Goal: Task Accomplishment & Management: Manage account settings

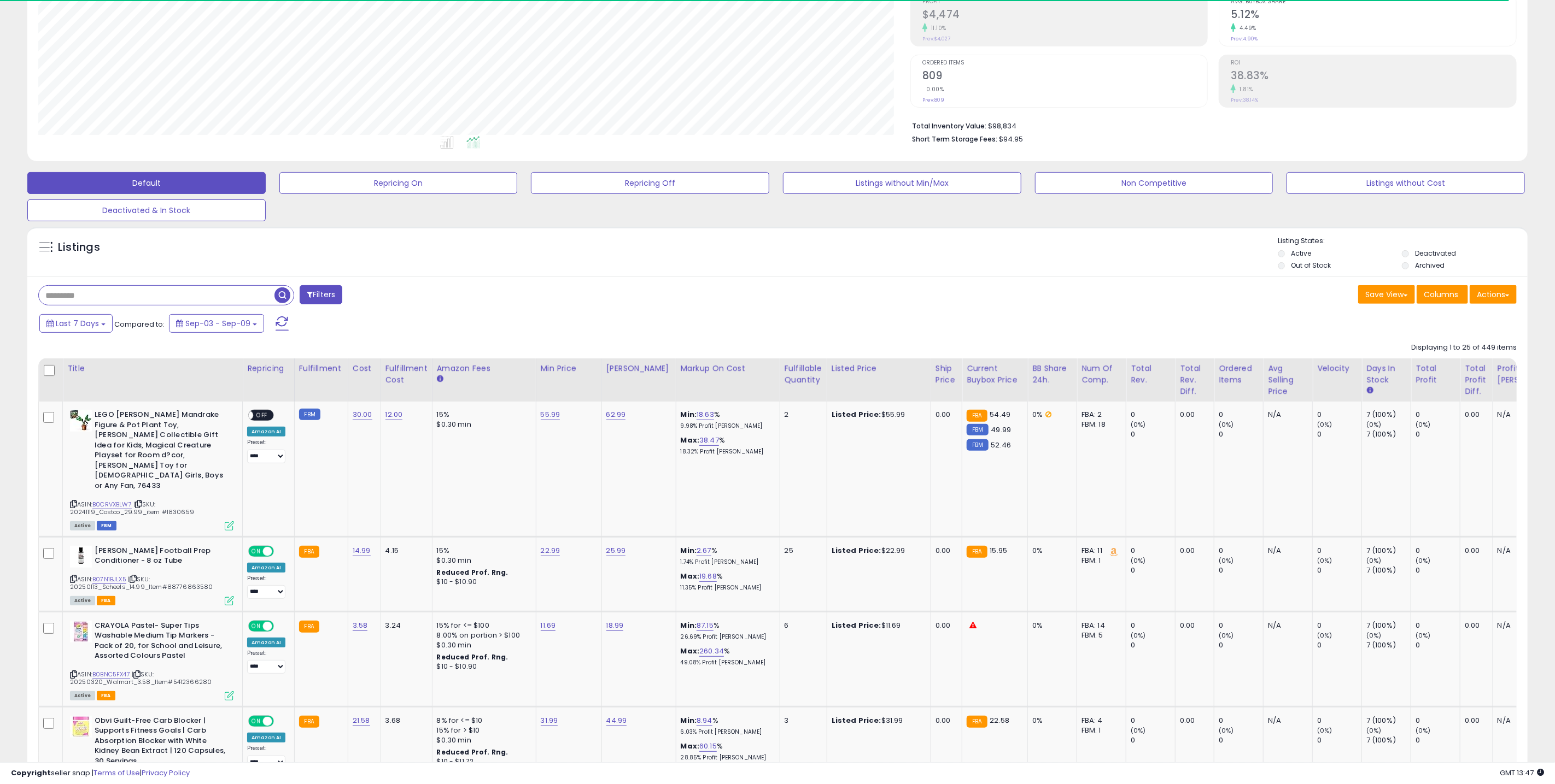
scroll to position [156, 0]
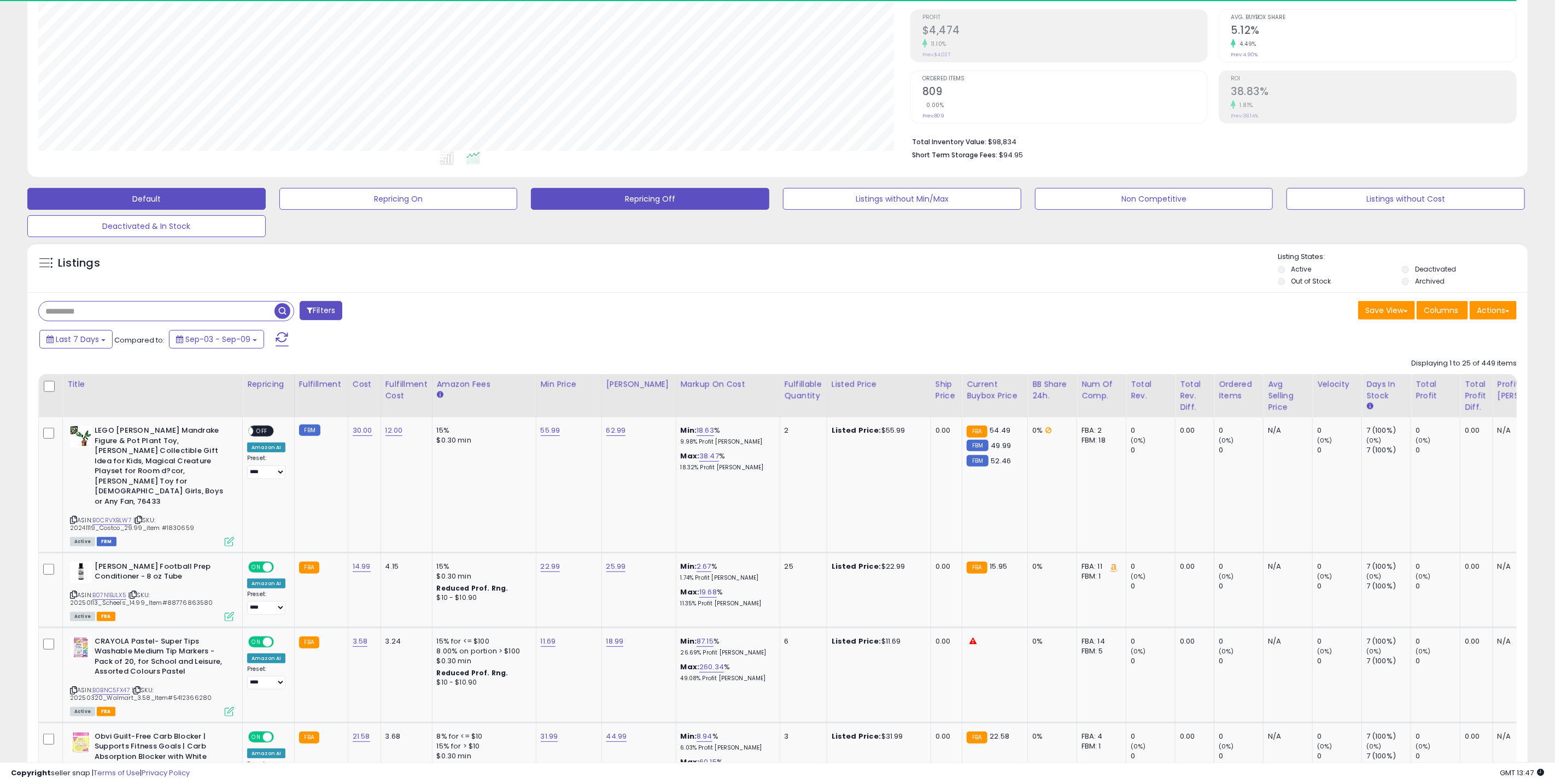
click at [640, 199] on button "Repricing Off" at bounding box center [650, 199] width 238 height 22
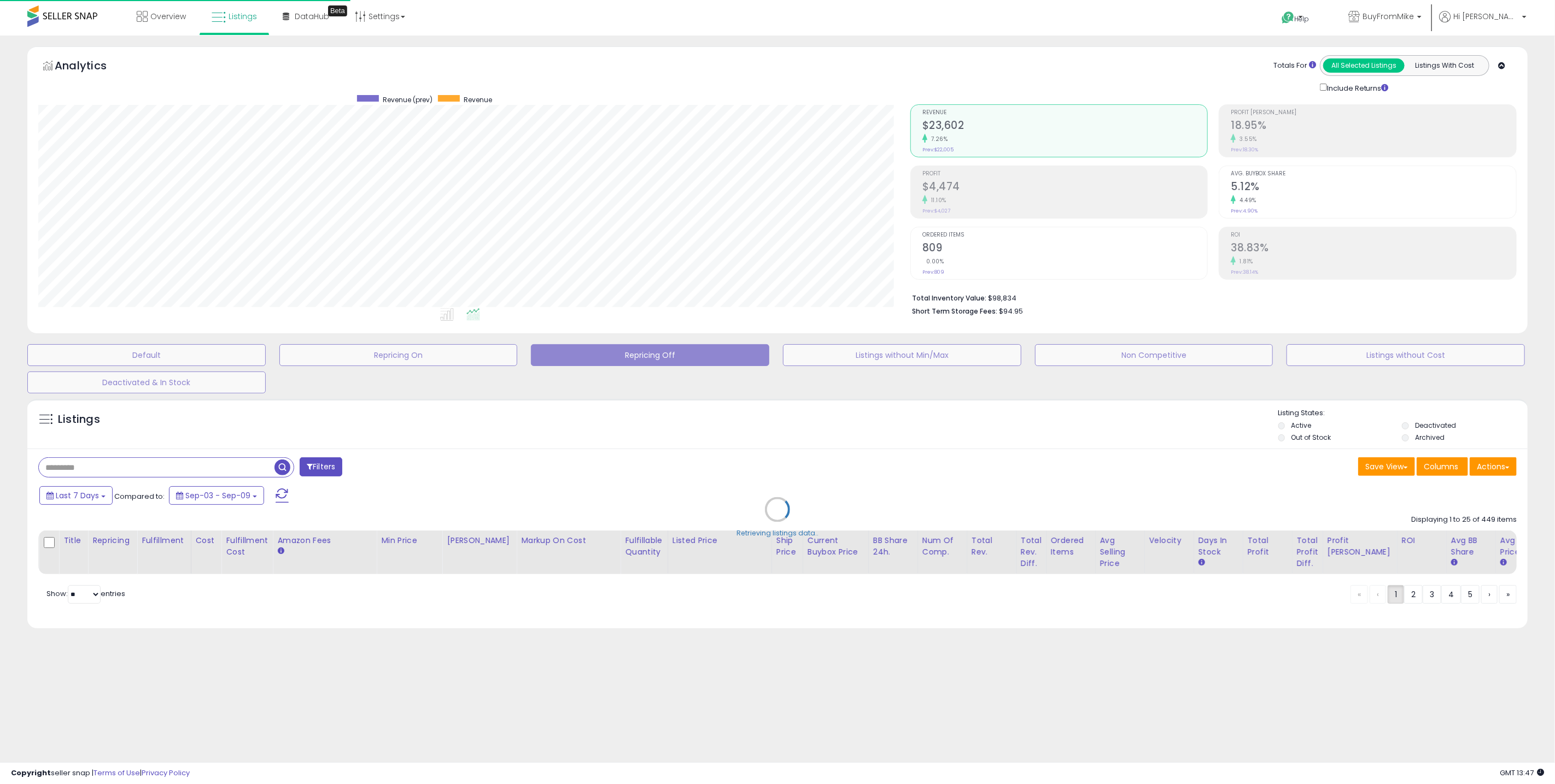
scroll to position [0, 0]
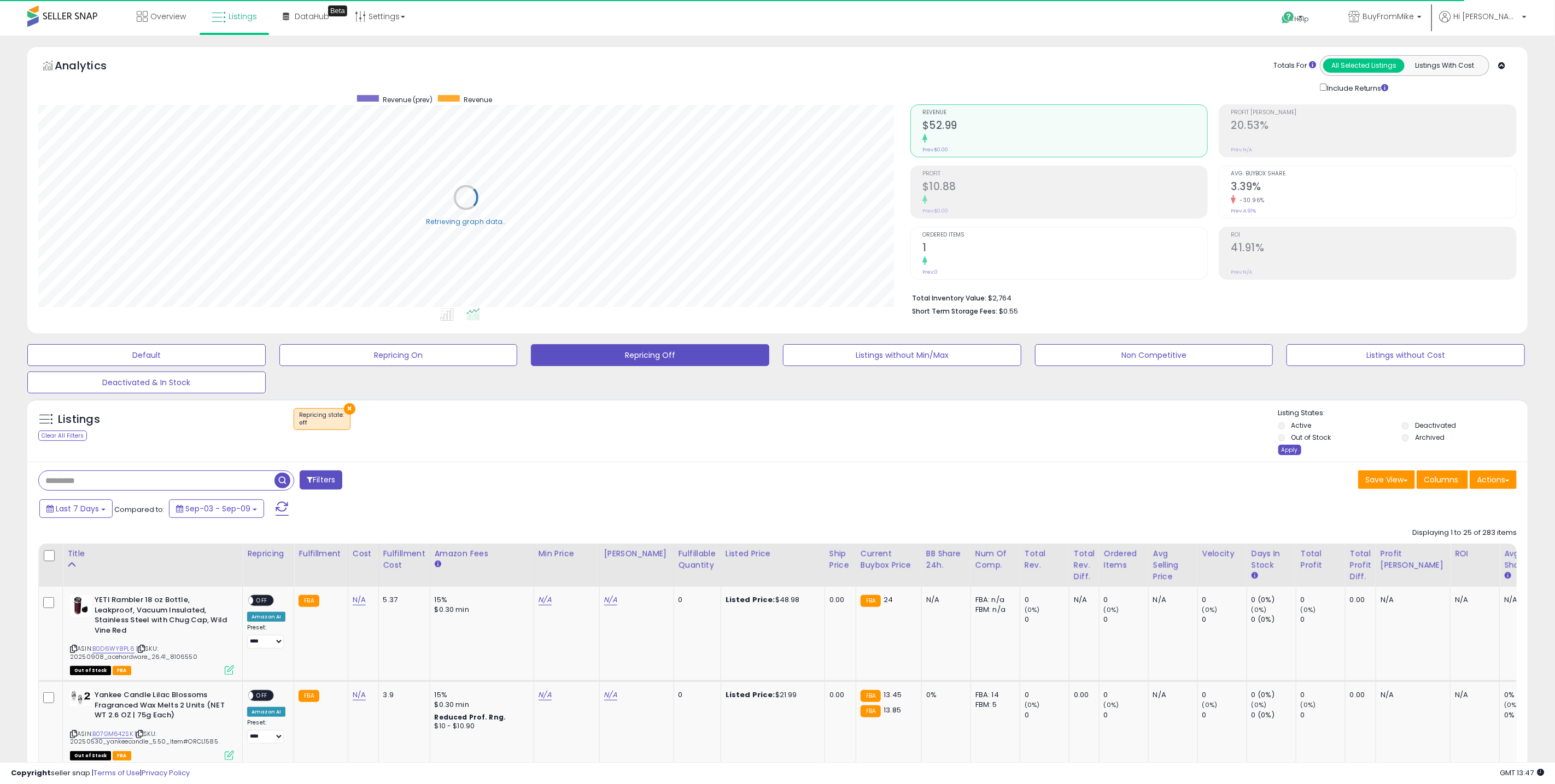
click at [1284, 453] on div "Apply" at bounding box center [1290, 450] width 23 height 10
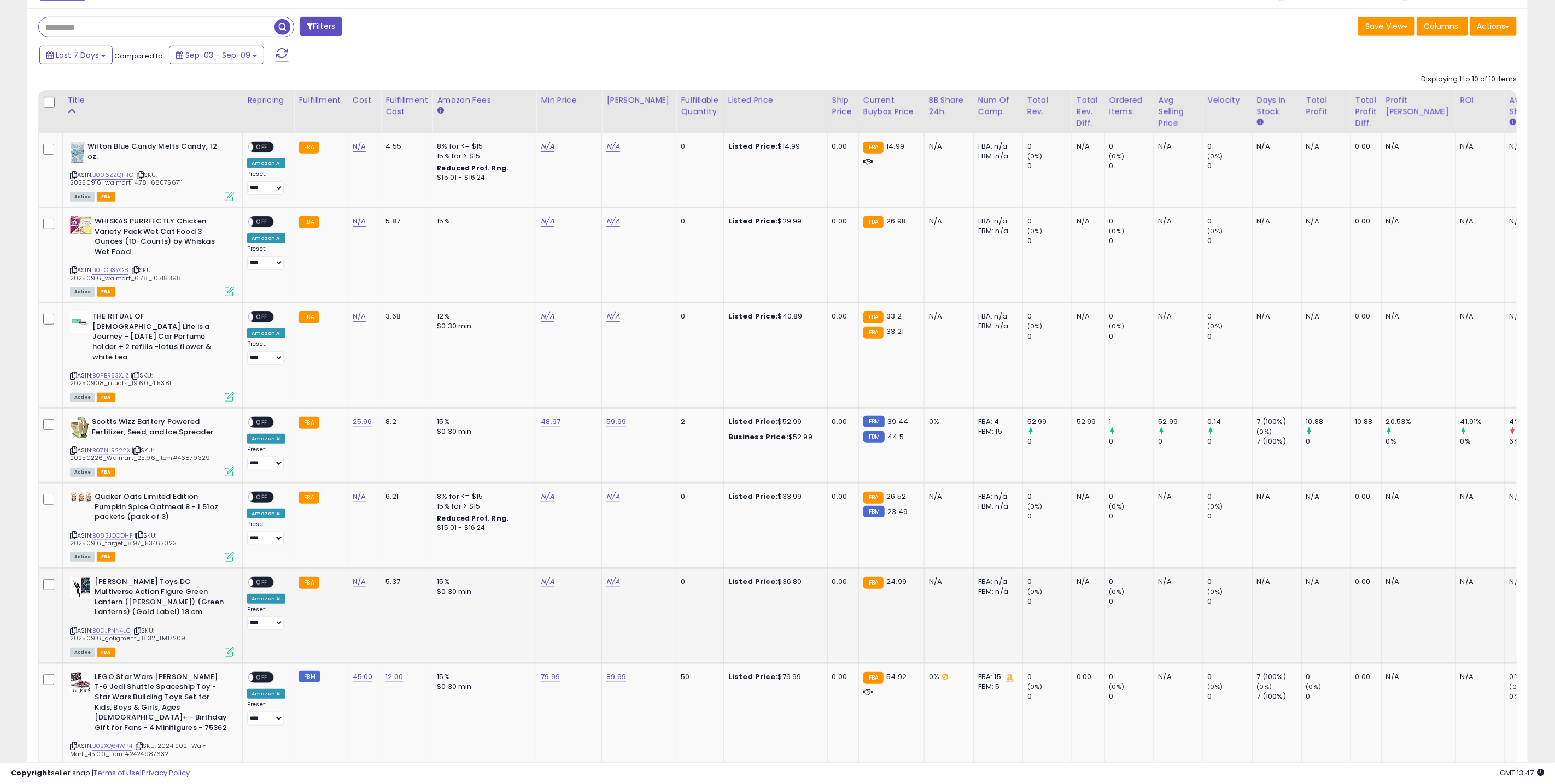
scroll to position [441, 0]
click at [359, 576] on link "N/A" at bounding box center [359, 582] width 13 height 11
type input "*****"
click button "submit" at bounding box center [389, 542] width 19 height 17
click at [109, 626] on link "B0DJPNN4LC" at bounding box center [111, 630] width 38 height 9
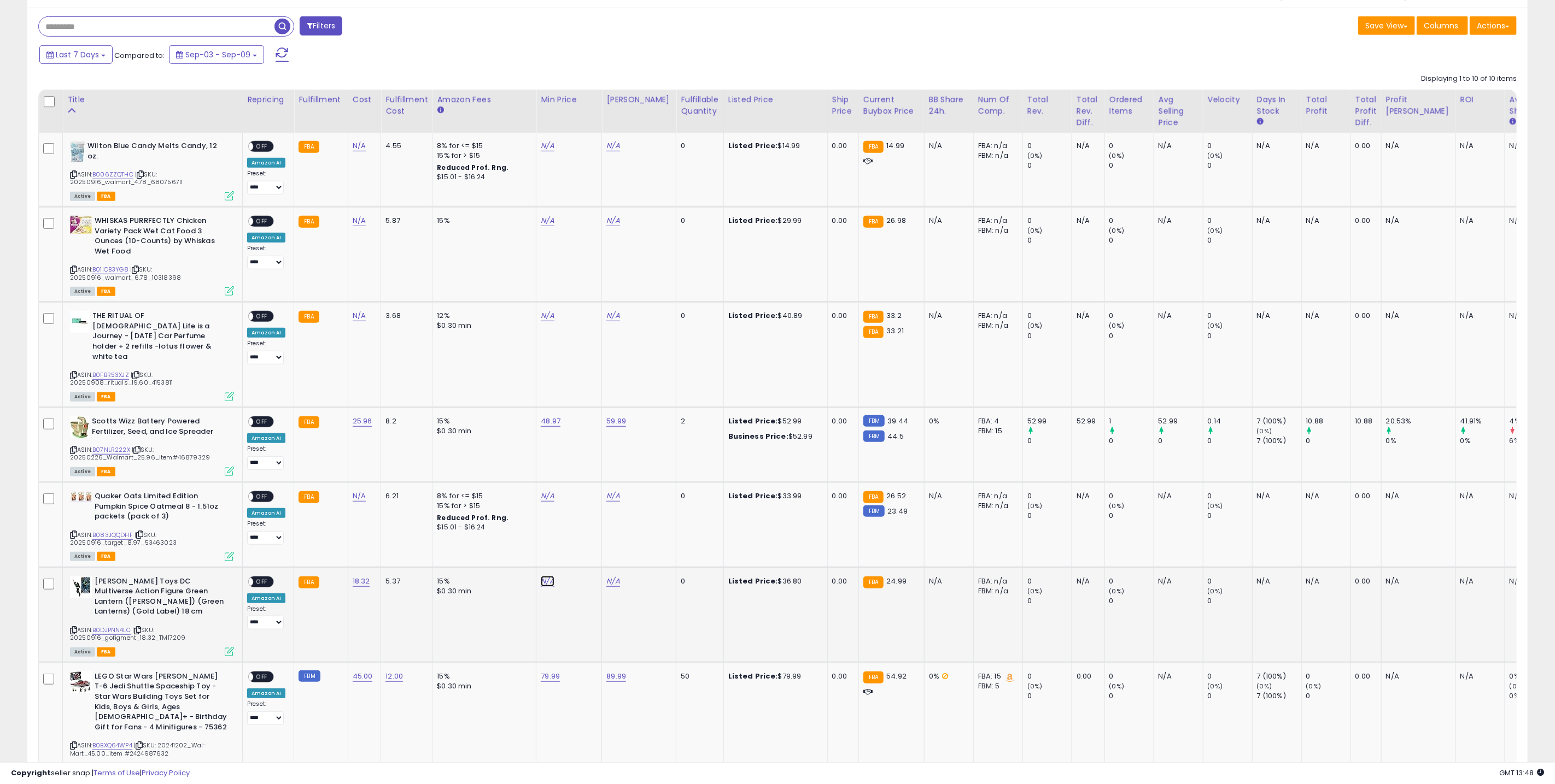
click at [550, 576] on link "N/A" at bounding box center [547, 582] width 13 height 11
type input "*****"
click button "submit" at bounding box center [577, 542] width 19 height 17
click at [608, 576] on link "N/A" at bounding box center [612, 582] width 13 height 11
click at [634, 533] on button "submit" at bounding box center [643, 542] width 19 height 17
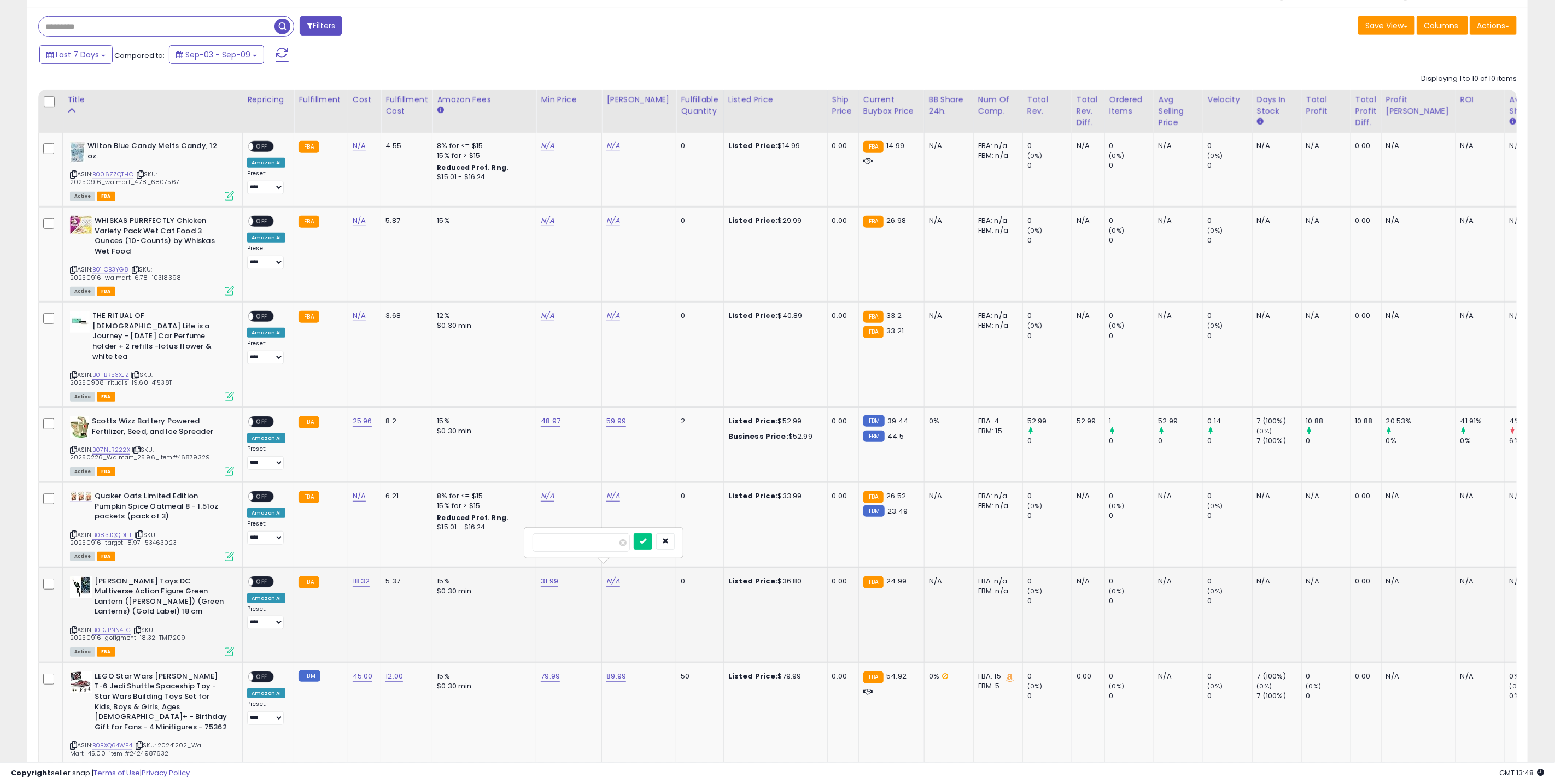
scroll to position [0, 49]
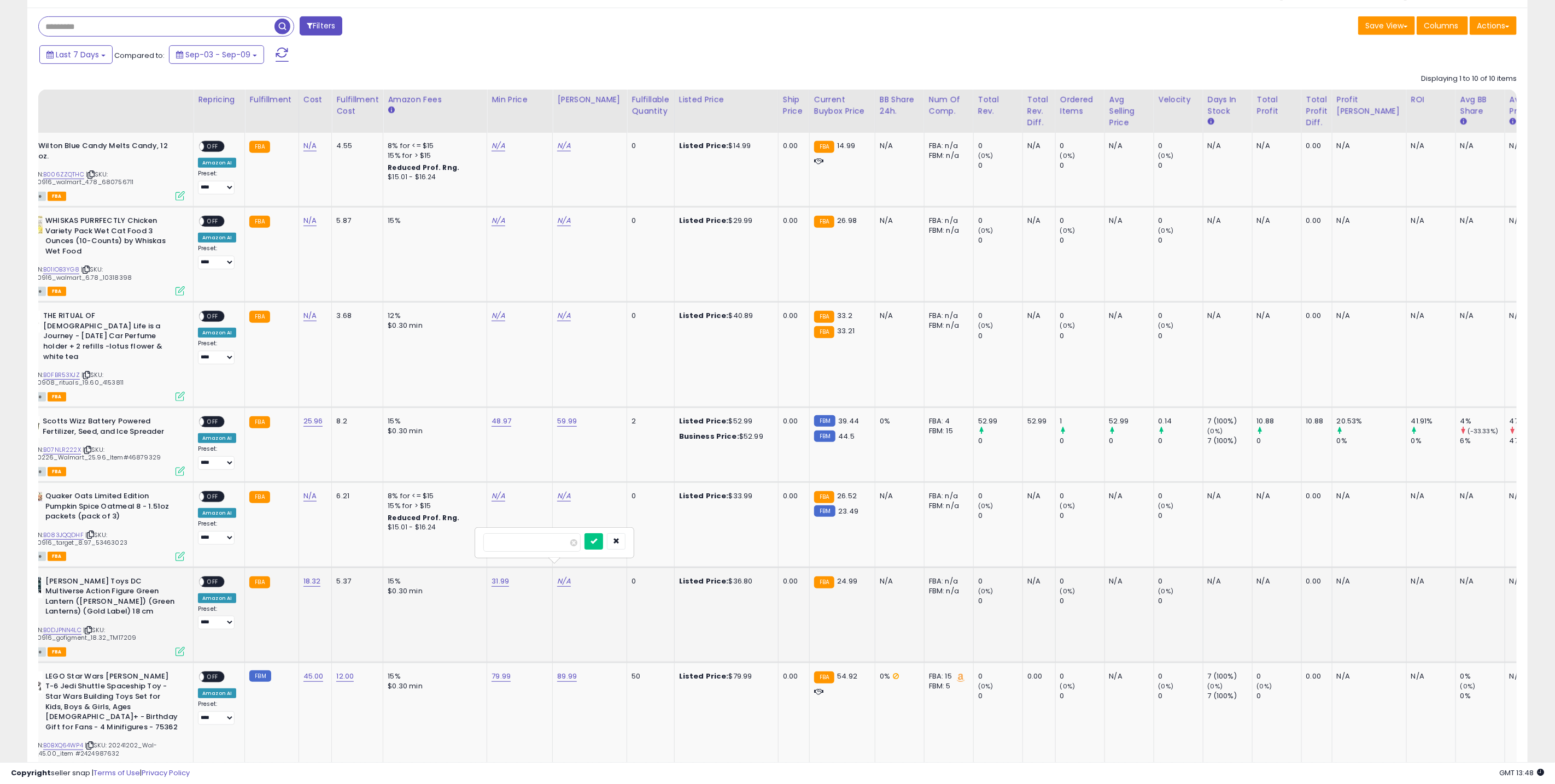
type input "*****"
click button "submit" at bounding box center [594, 542] width 19 height 17
click at [210, 577] on span "OFF" at bounding box center [212, 581] width 17 height 9
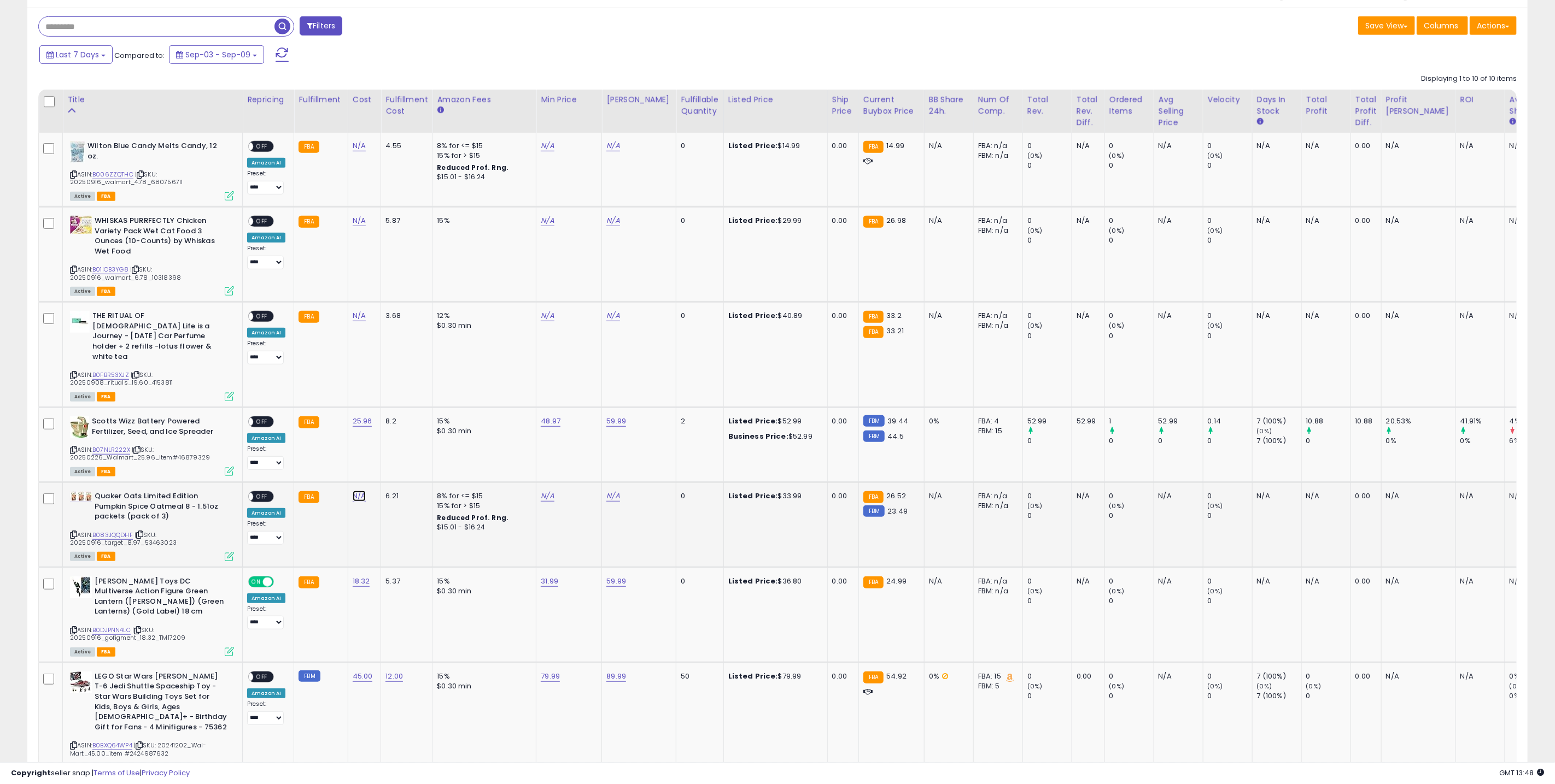
click at [356, 491] on link "N/A" at bounding box center [359, 496] width 13 height 11
type input "****"
click button "submit" at bounding box center [389, 458] width 19 height 17
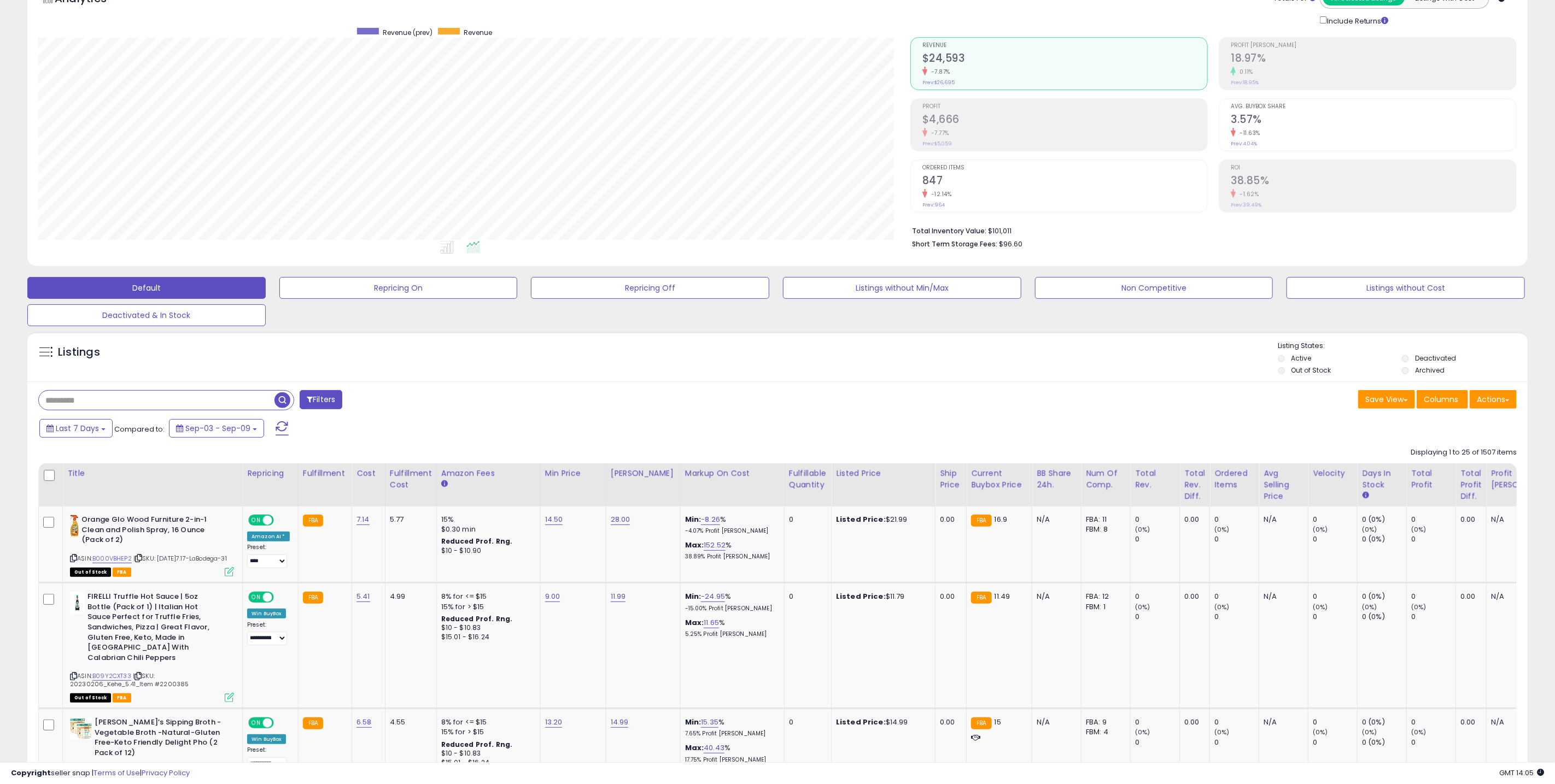
scroll to position [82, 0]
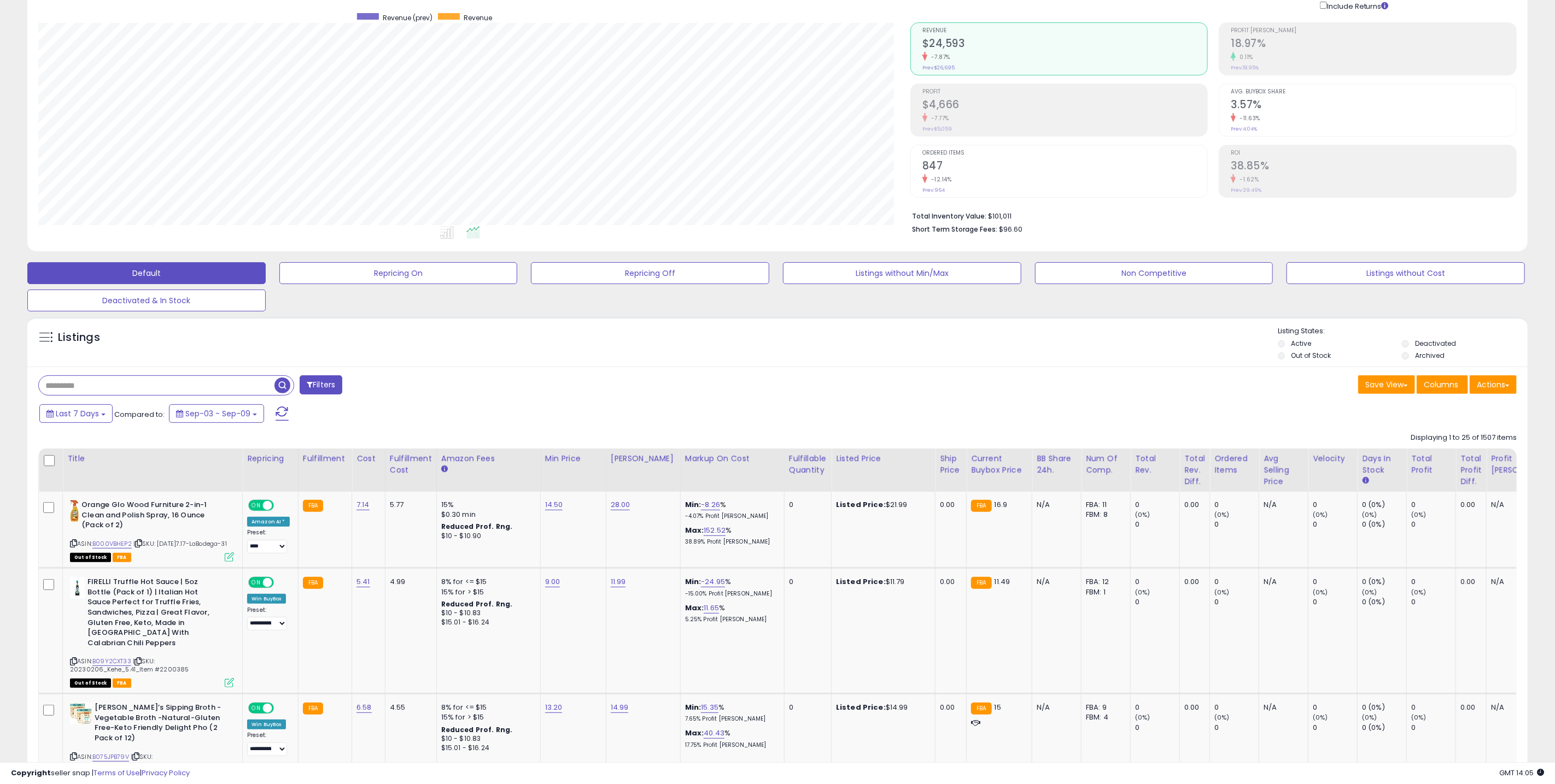
click at [1286, 354] on li "Out of Stock" at bounding box center [1340, 356] width 122 height 12
click at [1284, 361] on li "Out of Stock" at bounding box center [1340, 356] width 122 height 12
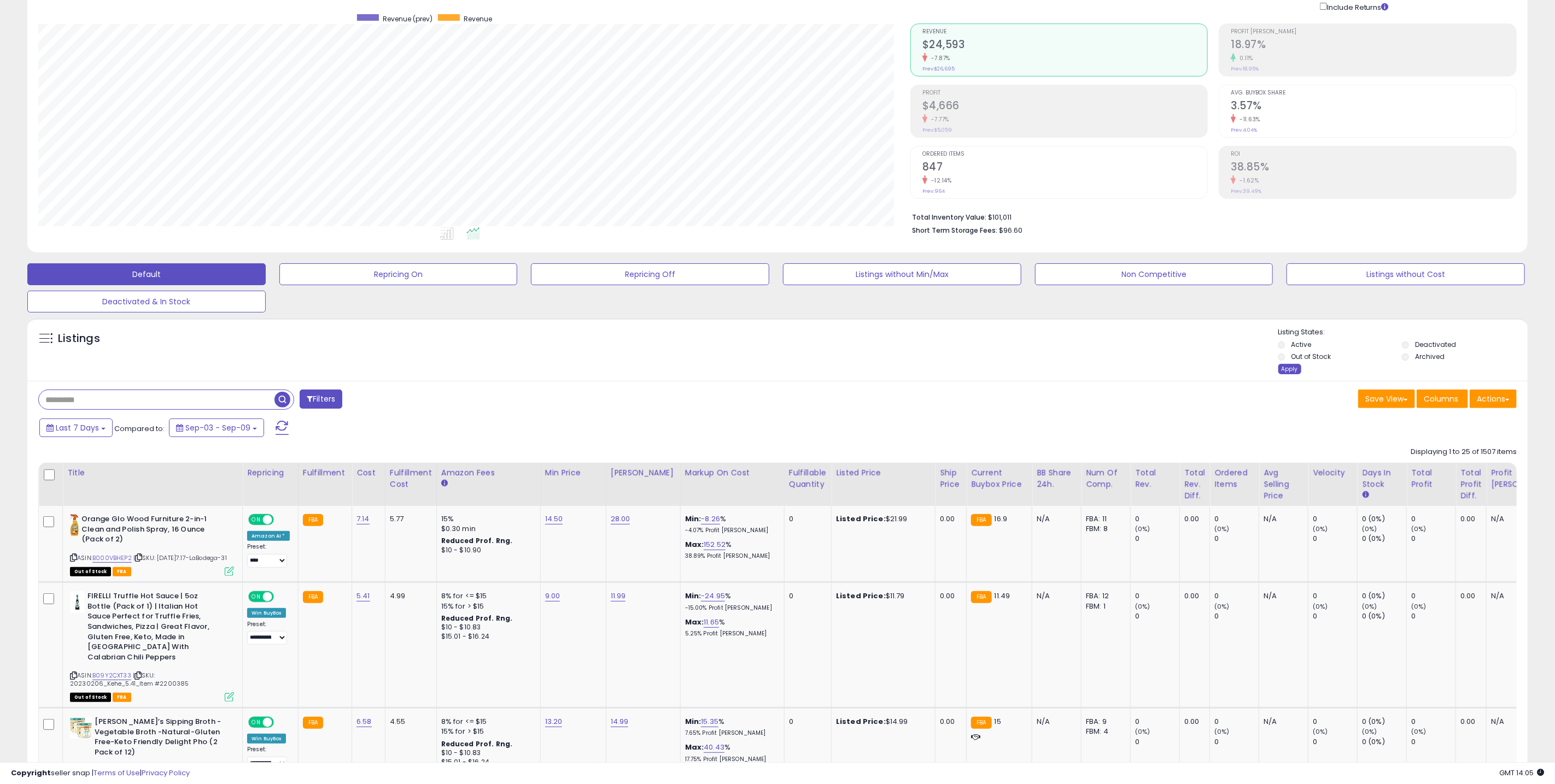
click at [1289, 370] on div "Apply" at bounding box center [1290, 369] width 23 height 10
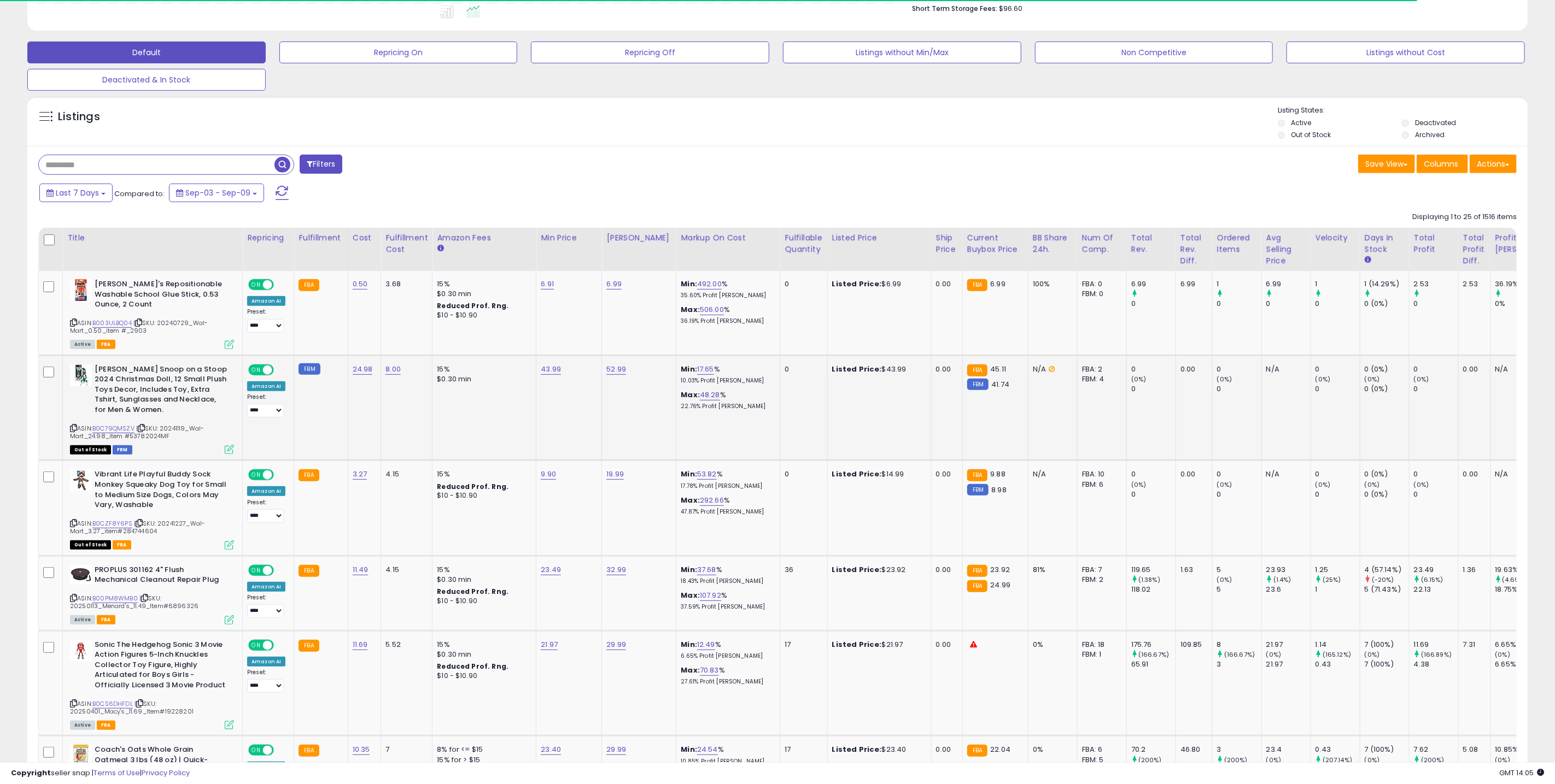
scroll to position [359, 0]
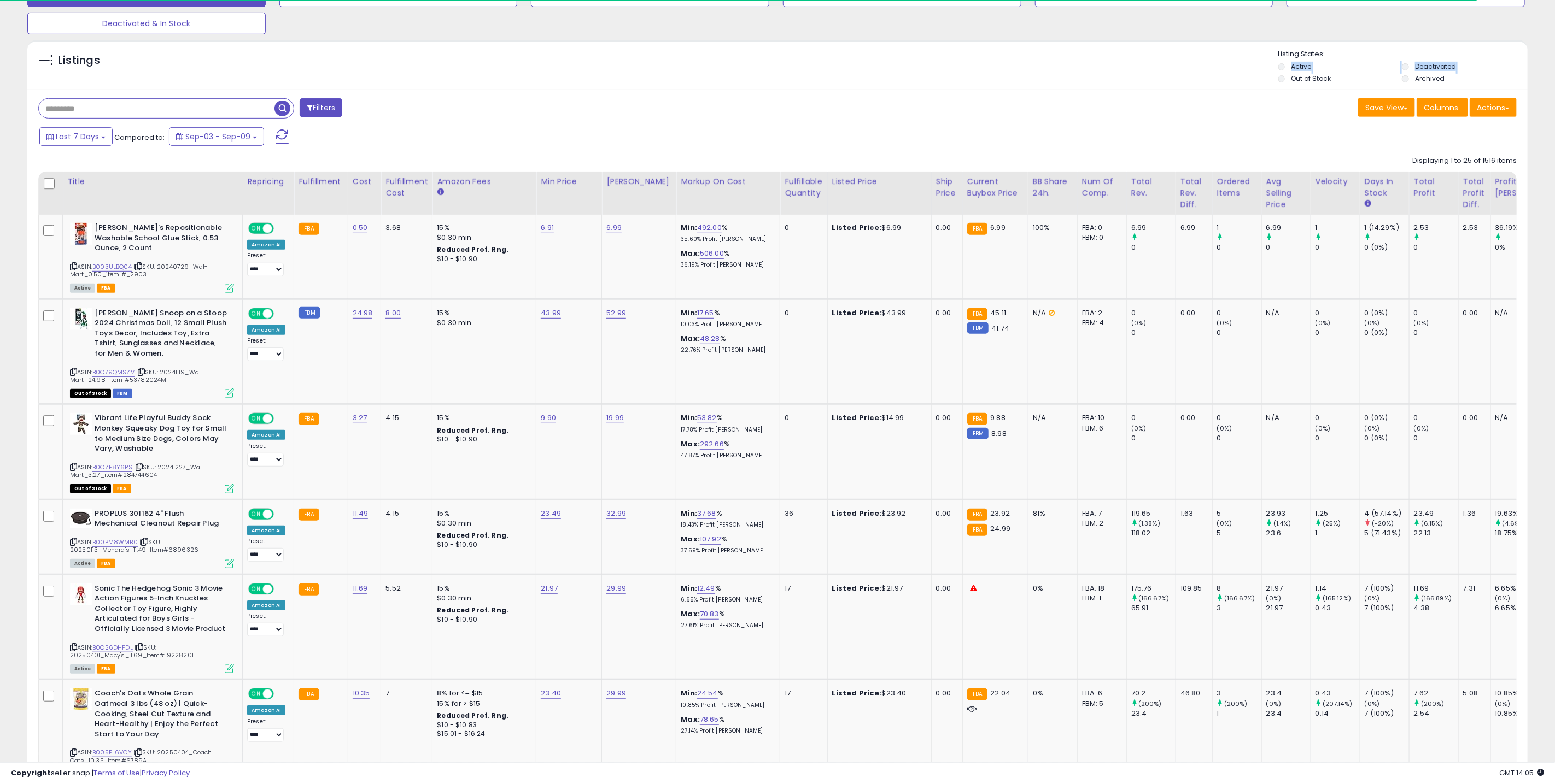
click at [1279, 74] on div "Listings" at bounding box center [778, 68] width 1500 height 37
click at [1286, 81] on li "Out of Stock" at bounding box center [1340, 79] width 122 height 12
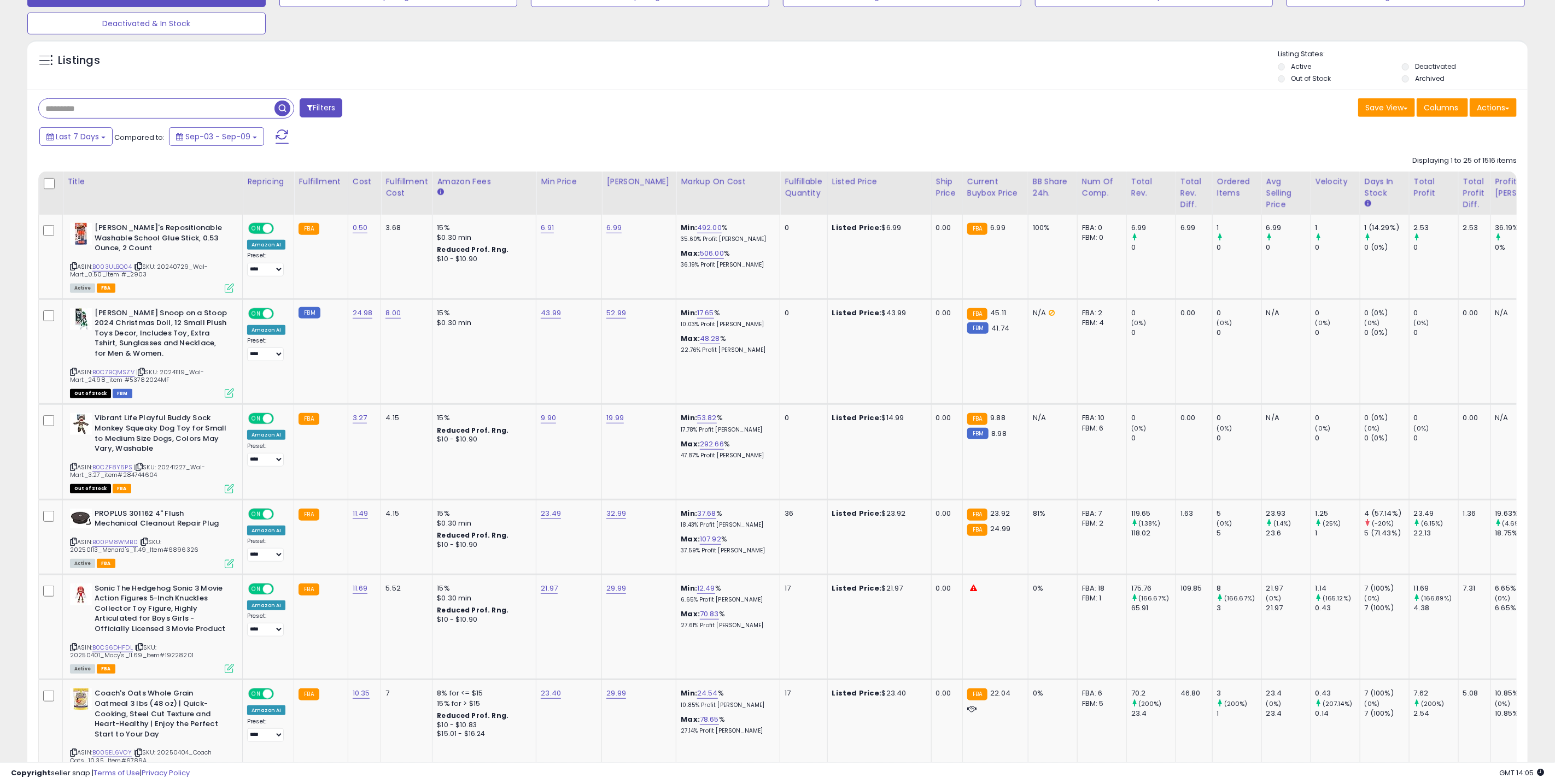
scroll to position [224, 871]
click at [1284, 82] on li "Out of Stock" at bounding box center [1340, 79] width 122 height 12
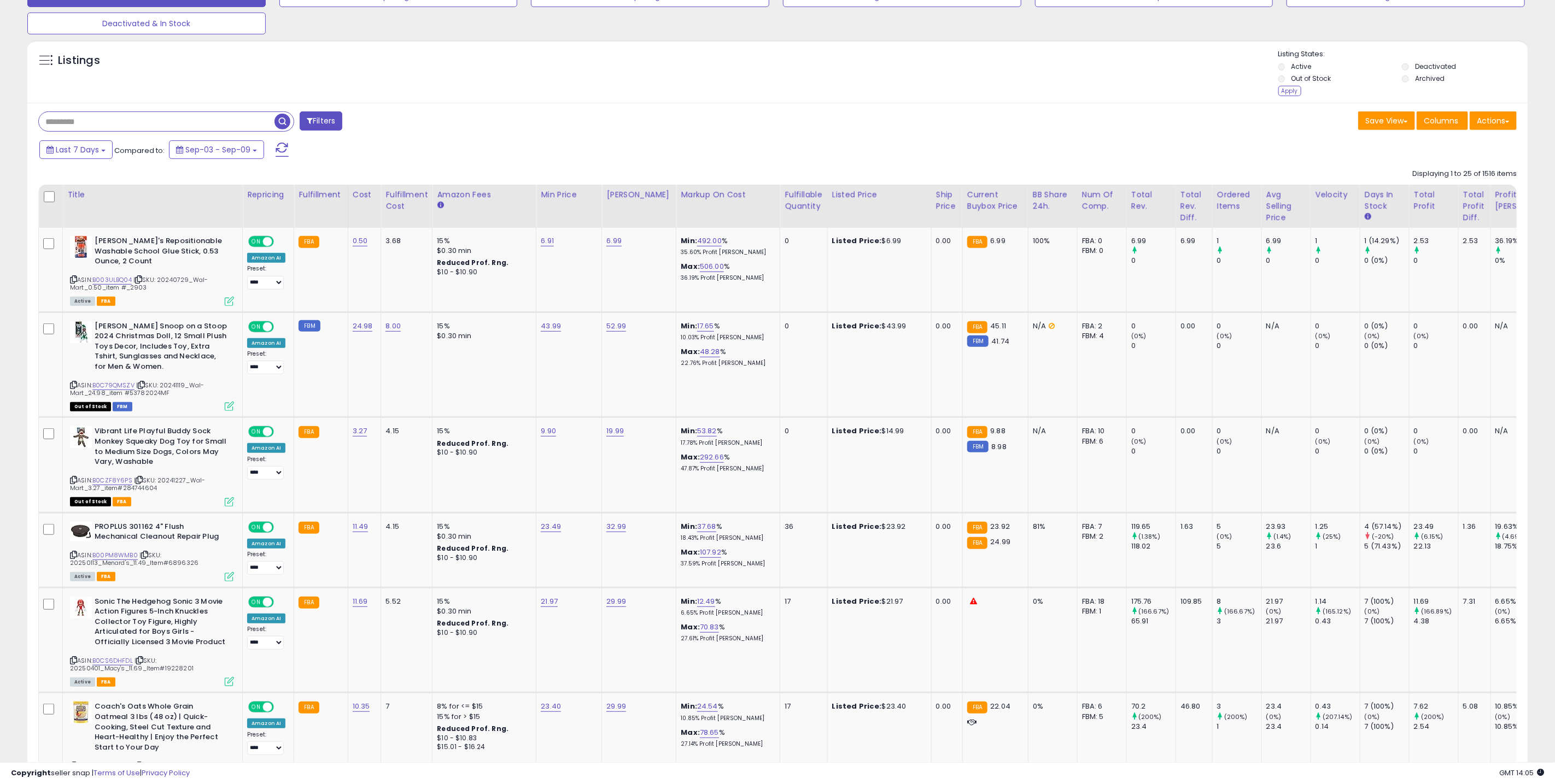
click at [1287, 88] on div "Apply" at bounding box center [1290, 90] width 23 height 10
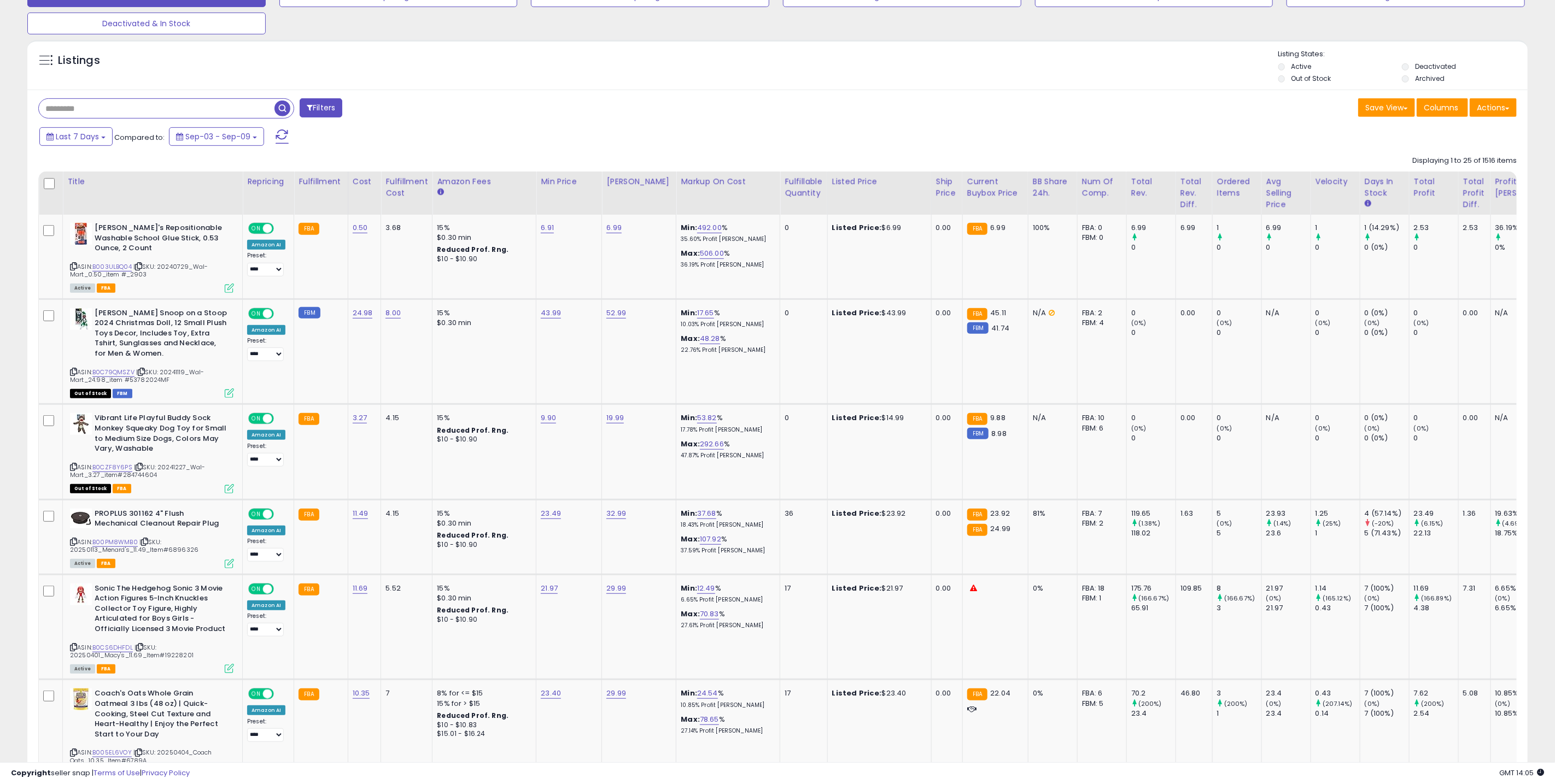
click at [282, 108] on span "button" at bounding box center [282, 108] width 16 height 16
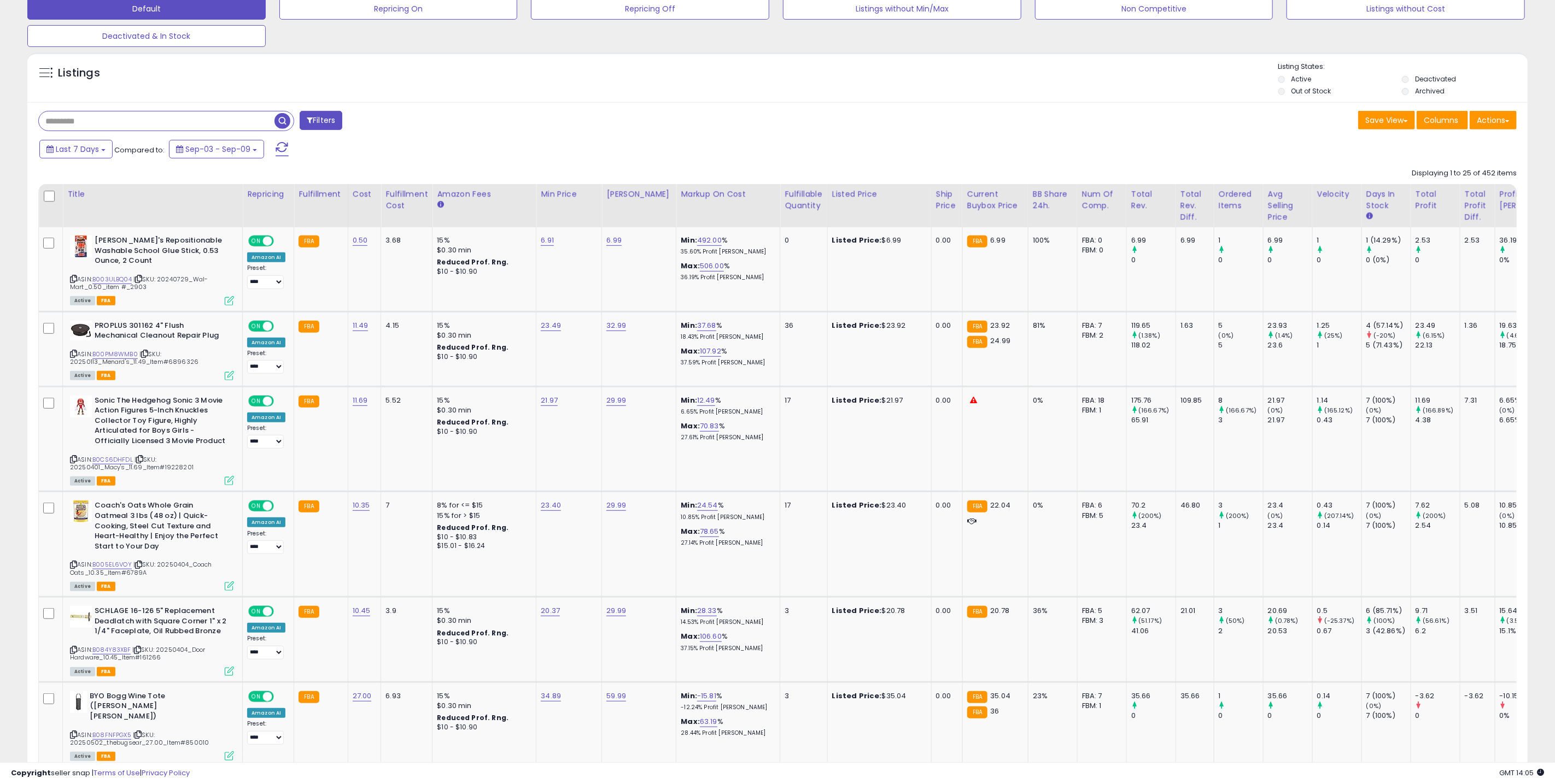
scroll to position [291, 0]
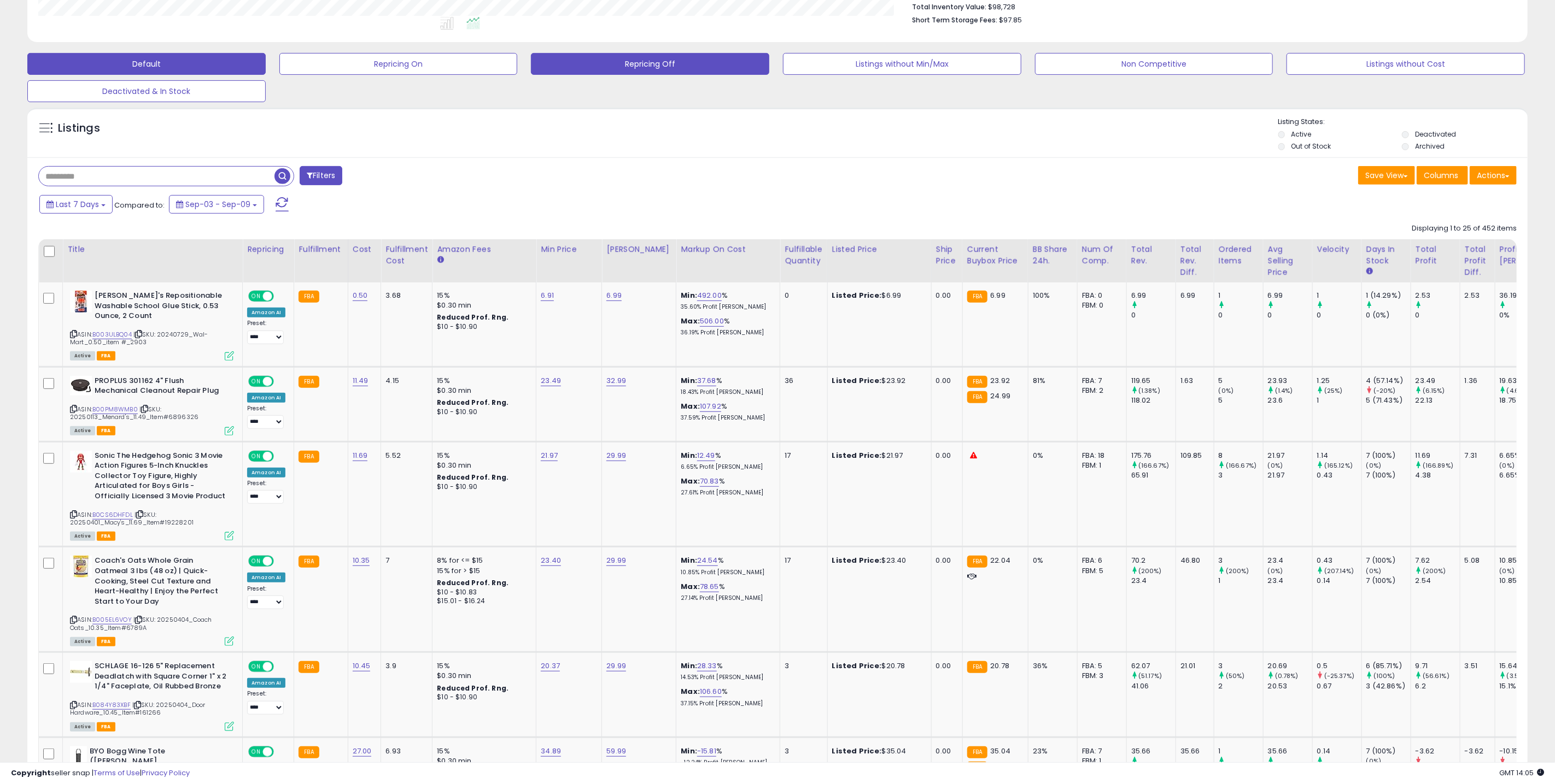
click at [621, 68] on button "Repricing Off" at bounding box center [650, 64] width 238 height 22
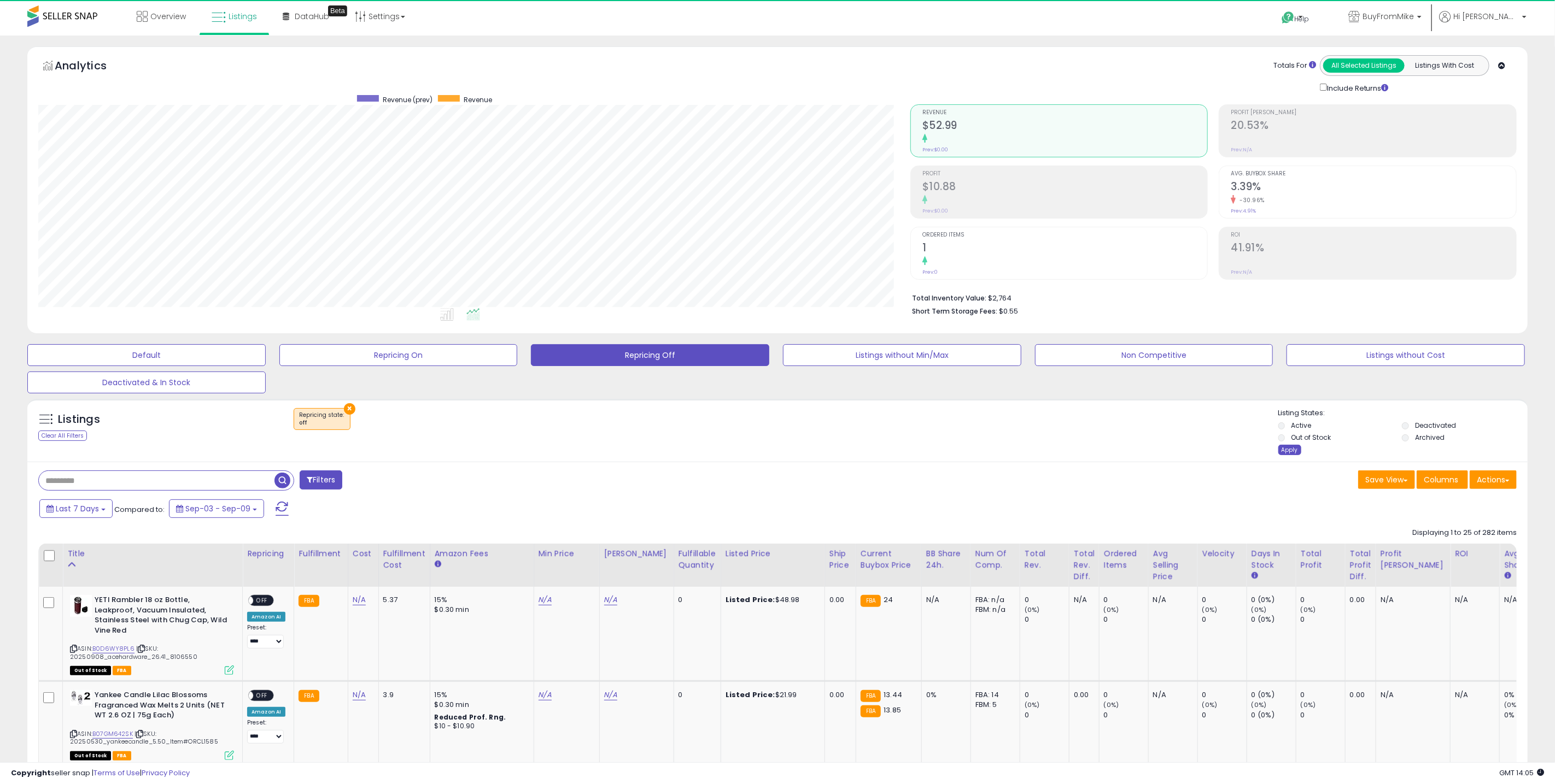
scroll to position [224, 871]
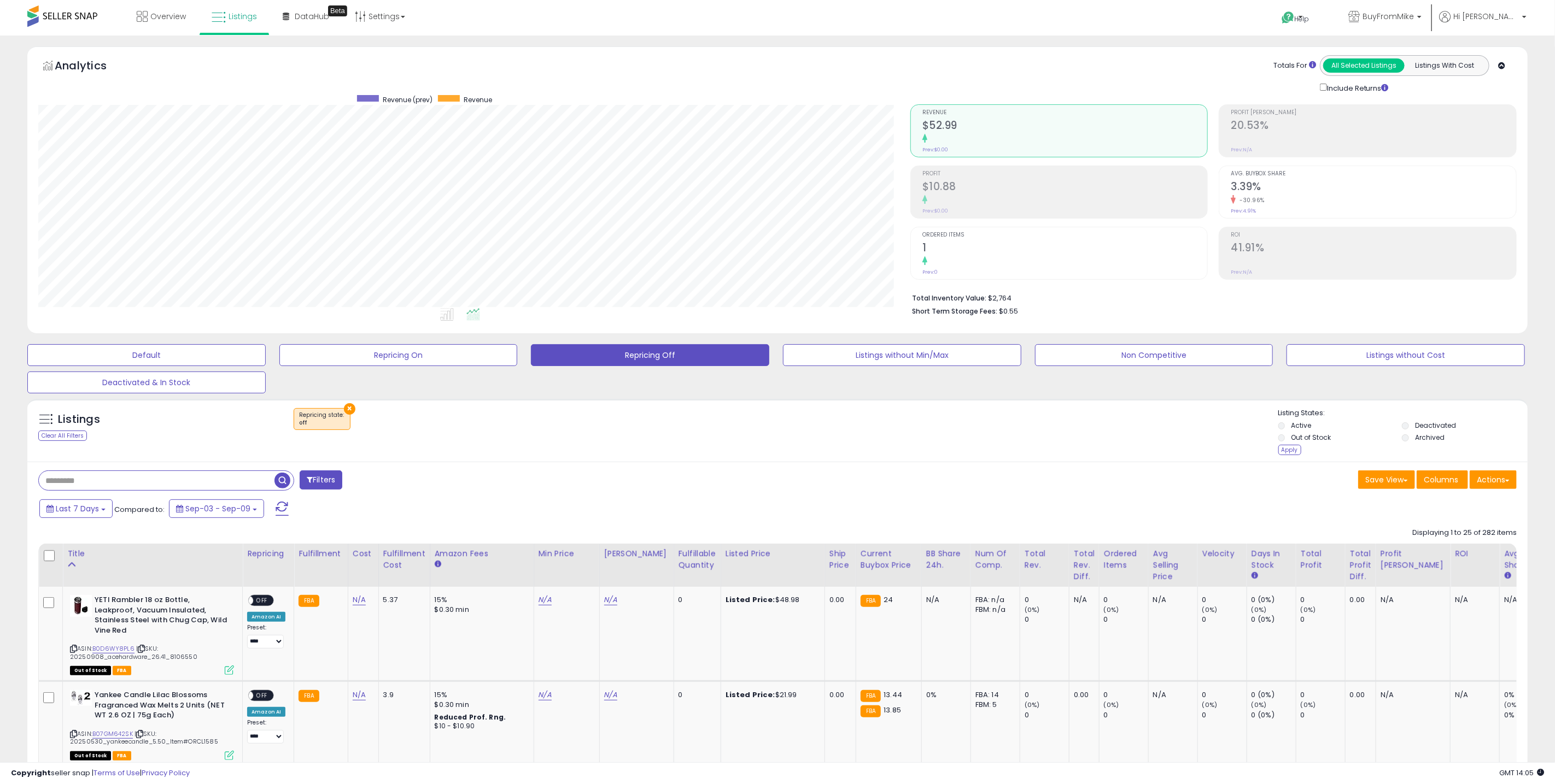
drag, startPoint x: 1280, startPoint y: 451, endPoint x: 1250, endPoint y: 455, distance: 30.3
click at [1280, 451] on div "Apply" at bounding box center [1290, 450] width 23 height 10
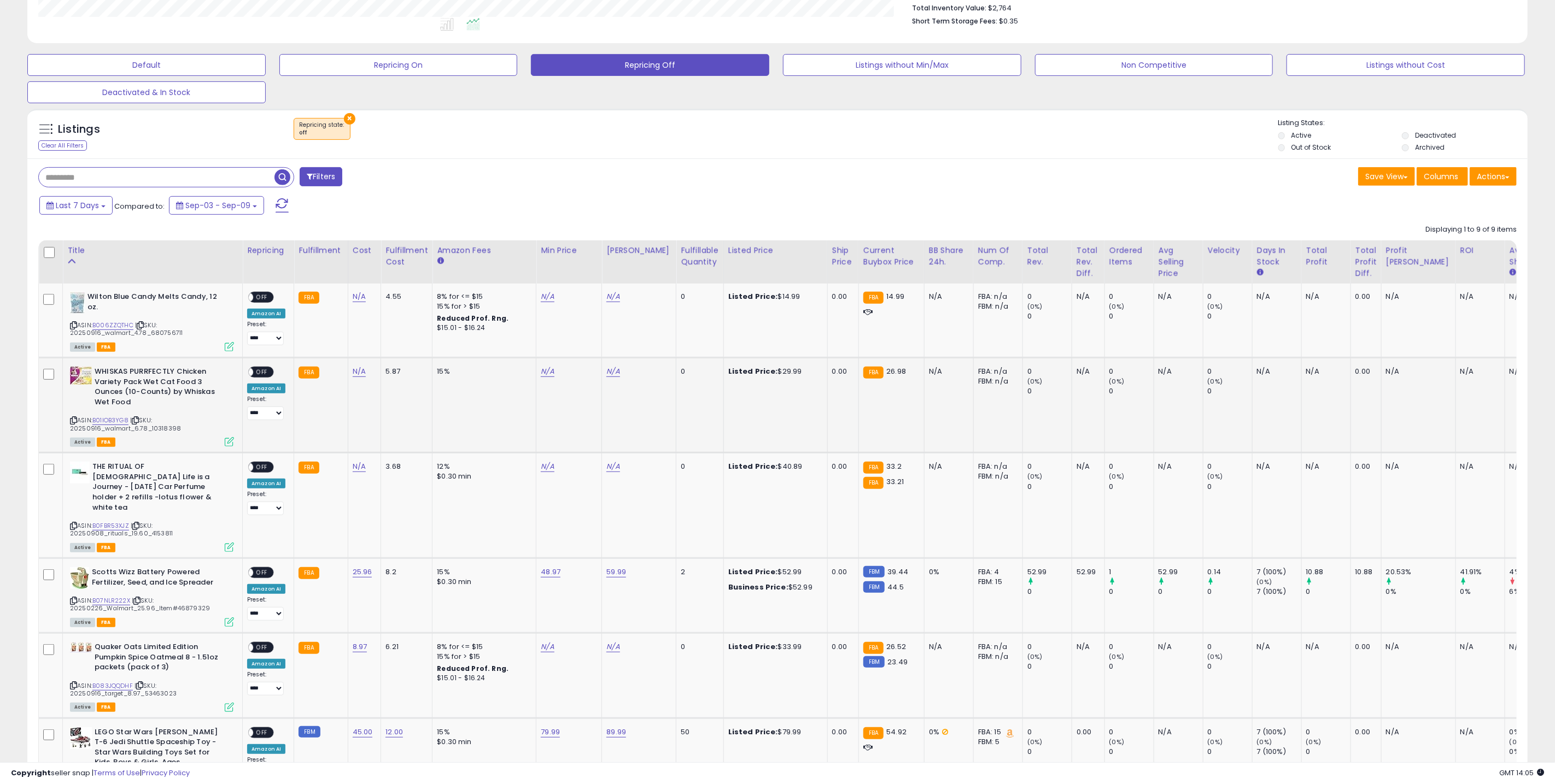
scroll to position [301, 0]
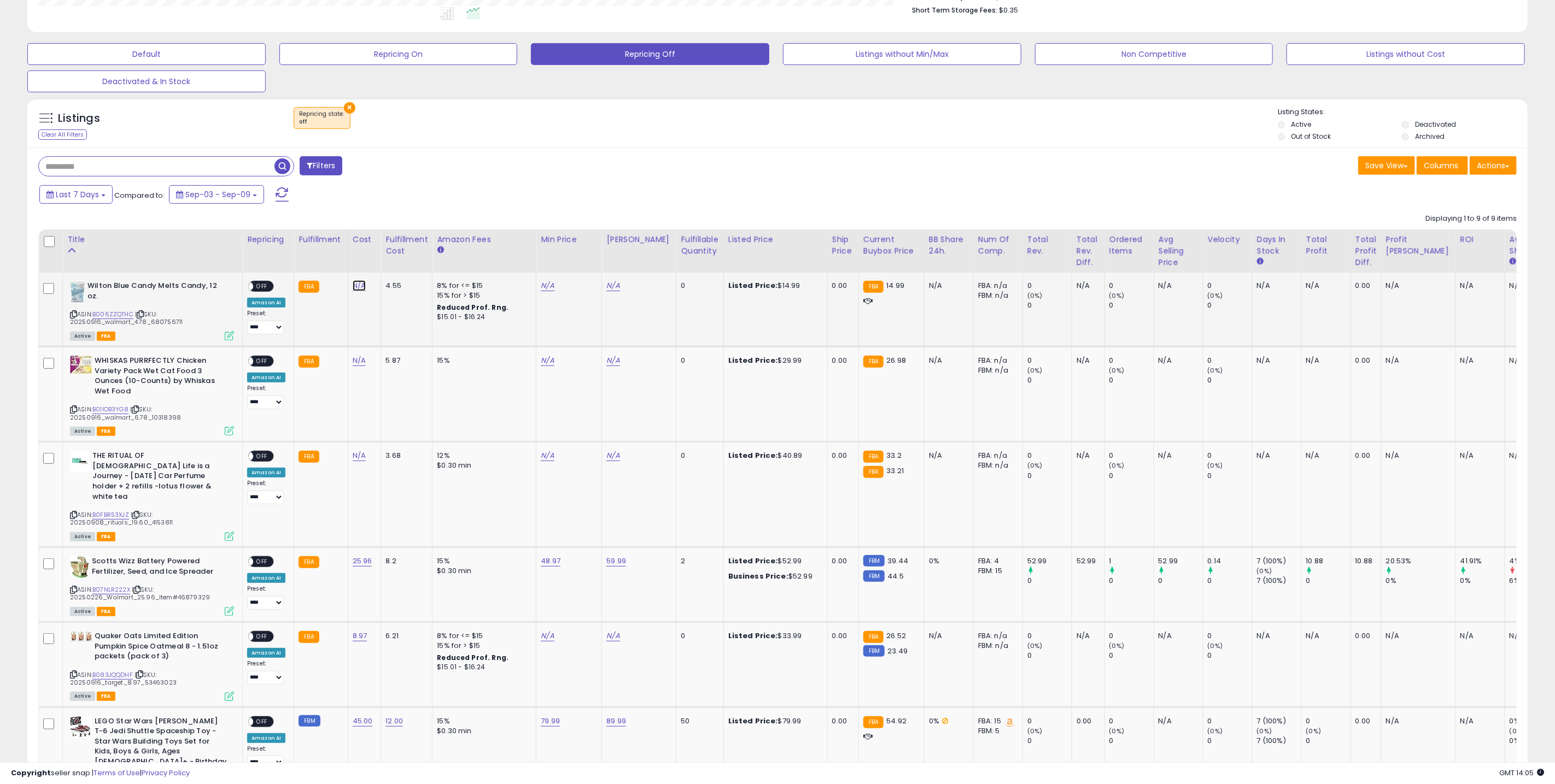
click at [358, 284] on link "N/A" at bounding box center [359, 286] width 13 height 11
type input "****"
click button "submit" at bounding box center [389, 259] width 19 height 17
click at [123, 314] on link "B006ZZQTHC" at bounding box center [113, 314] width 41 height 9
click at [542, 280] on td "N/A" at bounding box center [569, 310] width 66 height 75
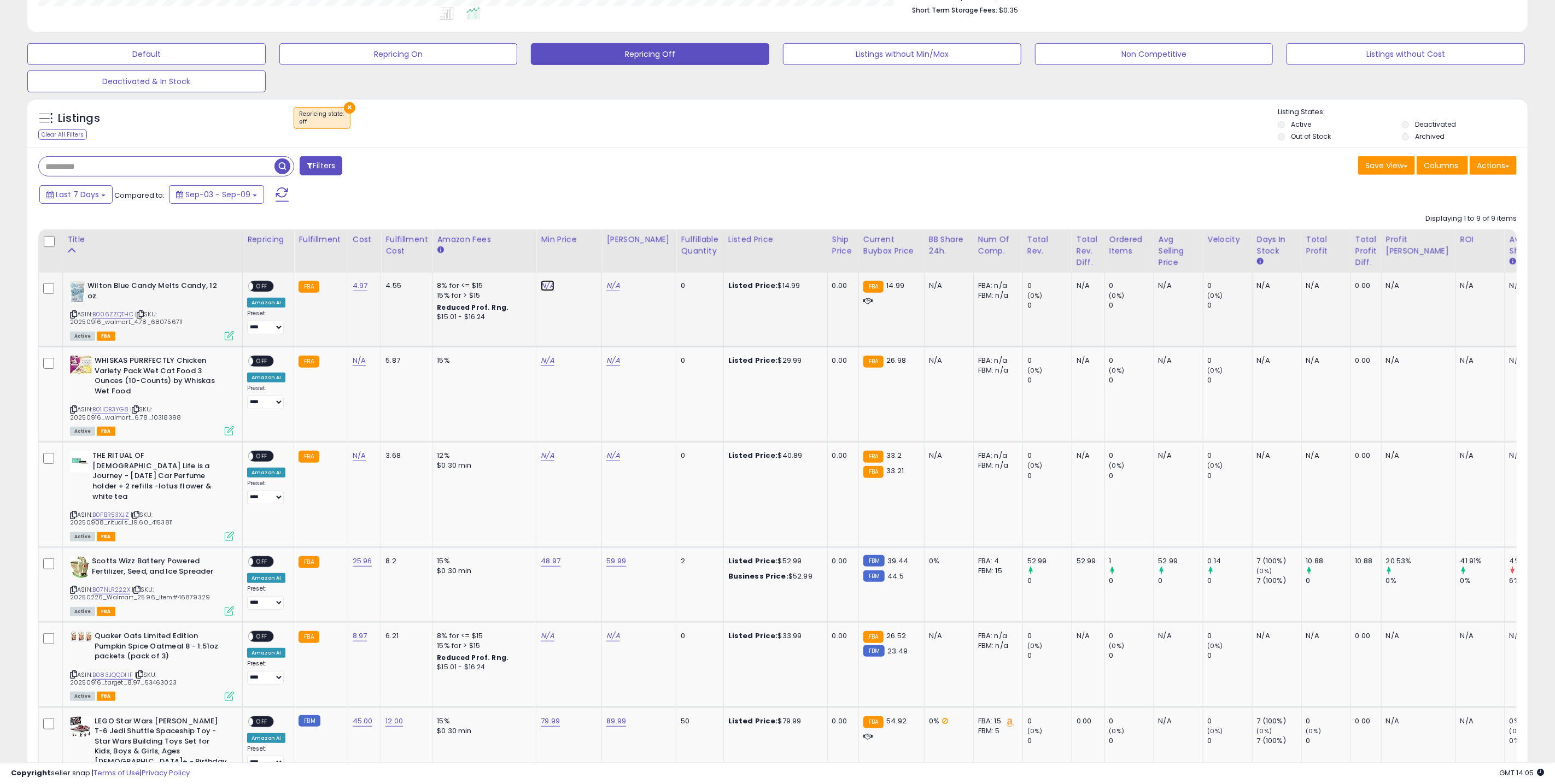
click at [541, 288] on link "N/A" at bounding box center [547, 286] width 13 height 11
type input "****"
click button "submit" at bounding box center [577, 259] width 19 height 17
click at [615, 286] on link "N/A" at bounding box center [612, 286] width 13 height 11
type input "*****"
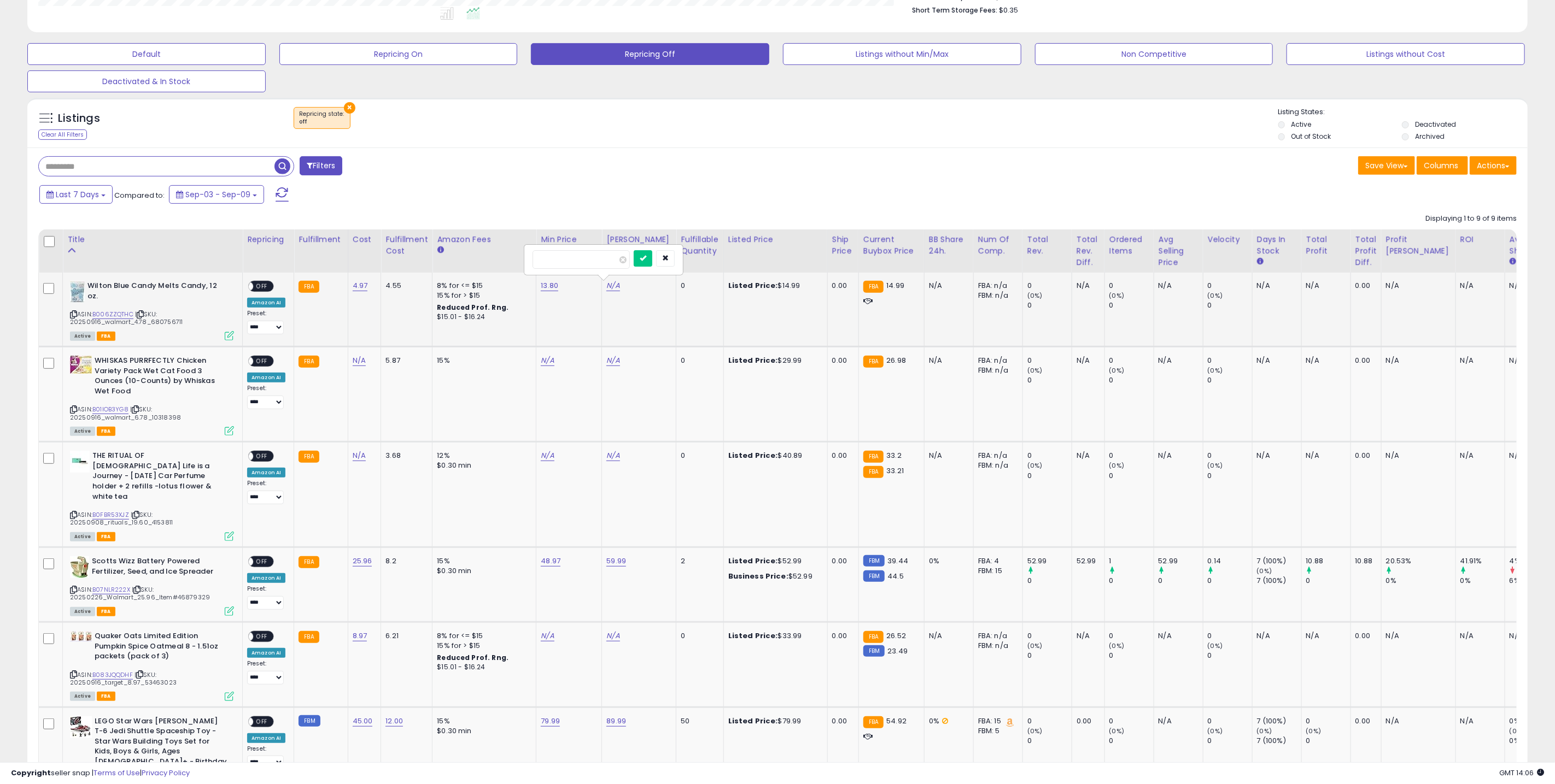
click button "submit" at bounding box center [643, 259] width 19 height 17
click at [272, 290] on div "ON OFF" at bounding box center [261, 286] width 26 height 12
click at [258, 286] on span "OFF" at bounding box center [262, 286] width 17 height 9
click at [363, 361] on div "N/A" at bounding box center [363, 361] width 20 height 10
click at [359, 361] on link "N/A" at bounding box center [359, 361] width 13 height 11
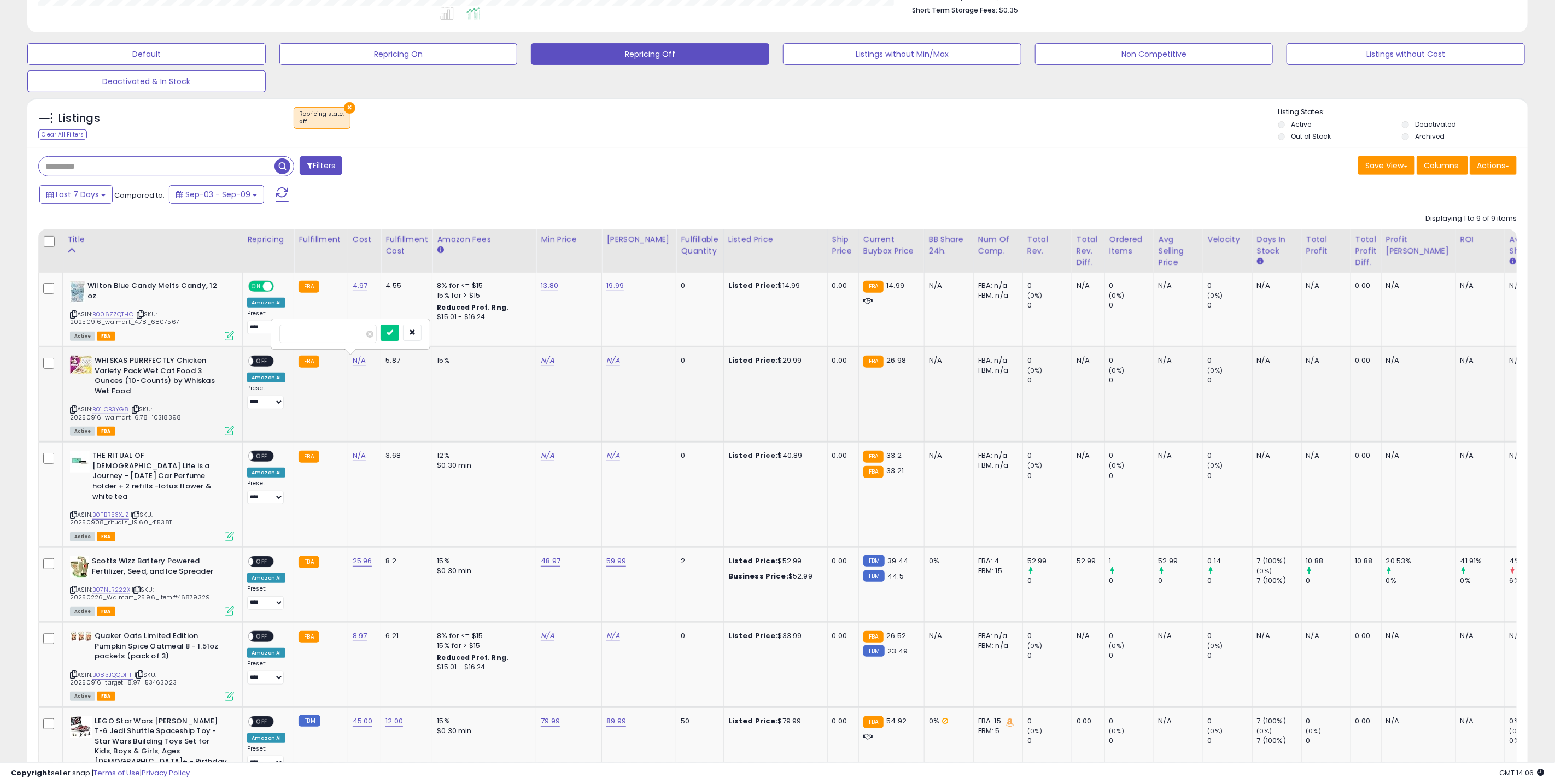
type input "****"
click button "submit" at bounding box center [389, 333] width 19 height 17
click at [114, 409] on link "B01IOB3YG8" at bounding box center [110, 409] width 36 height 9
click at [544, 356] on link "N/A" at bounding box center [547, 361] width 13 height 11
type input "*****"
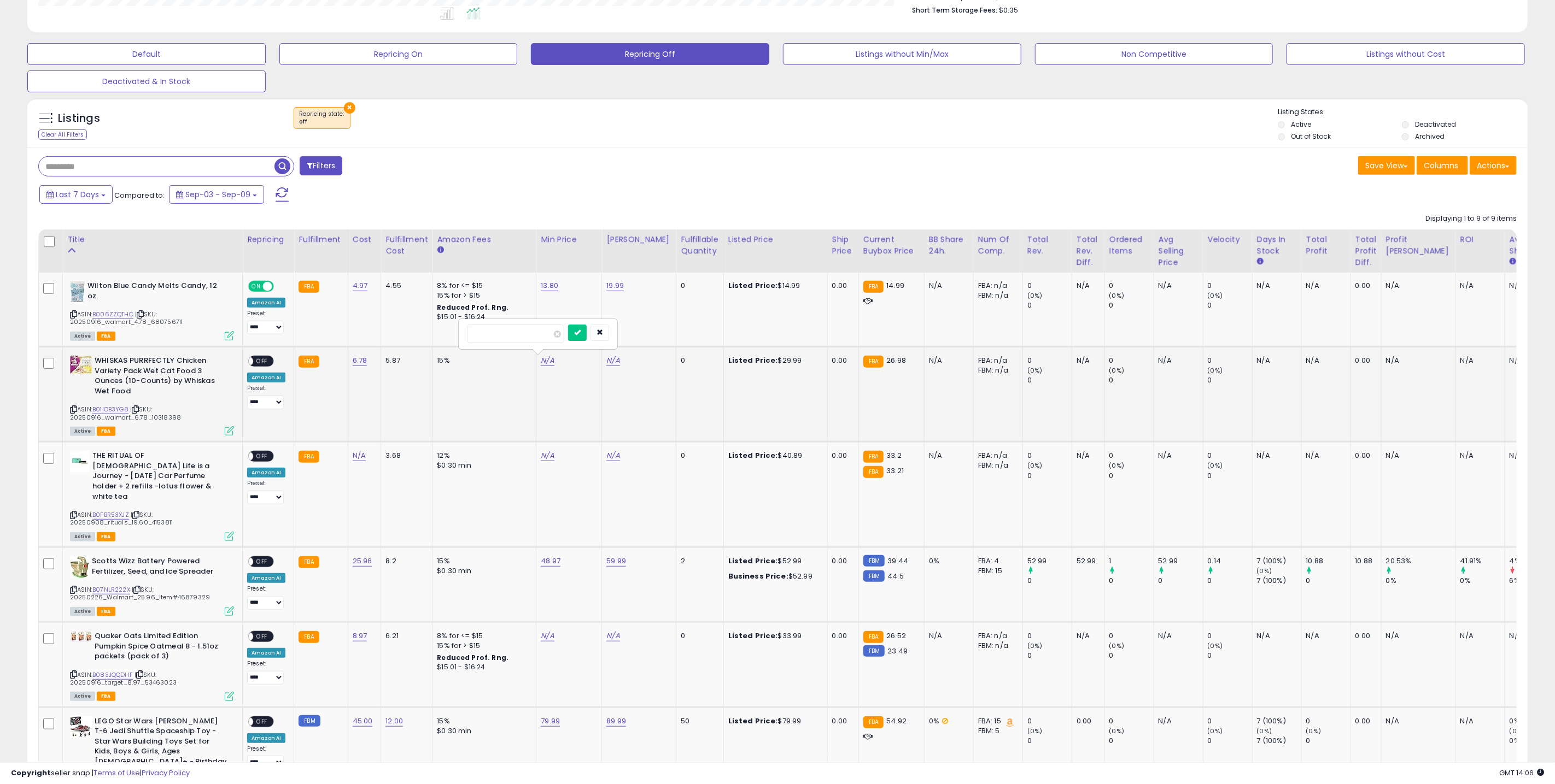
click button "submit" at bounding box center [577, 333] width 19 height 17
click at [606, 365] on link "N/A" at bounding box center [612, 361] width 13 height 11
type input "*****"
click button "submit" at bounding box center [643, 333] width 19 height 17
click at [271, 358] on div "ON OFF" at bounding box center [261, 362] width 26 height 12
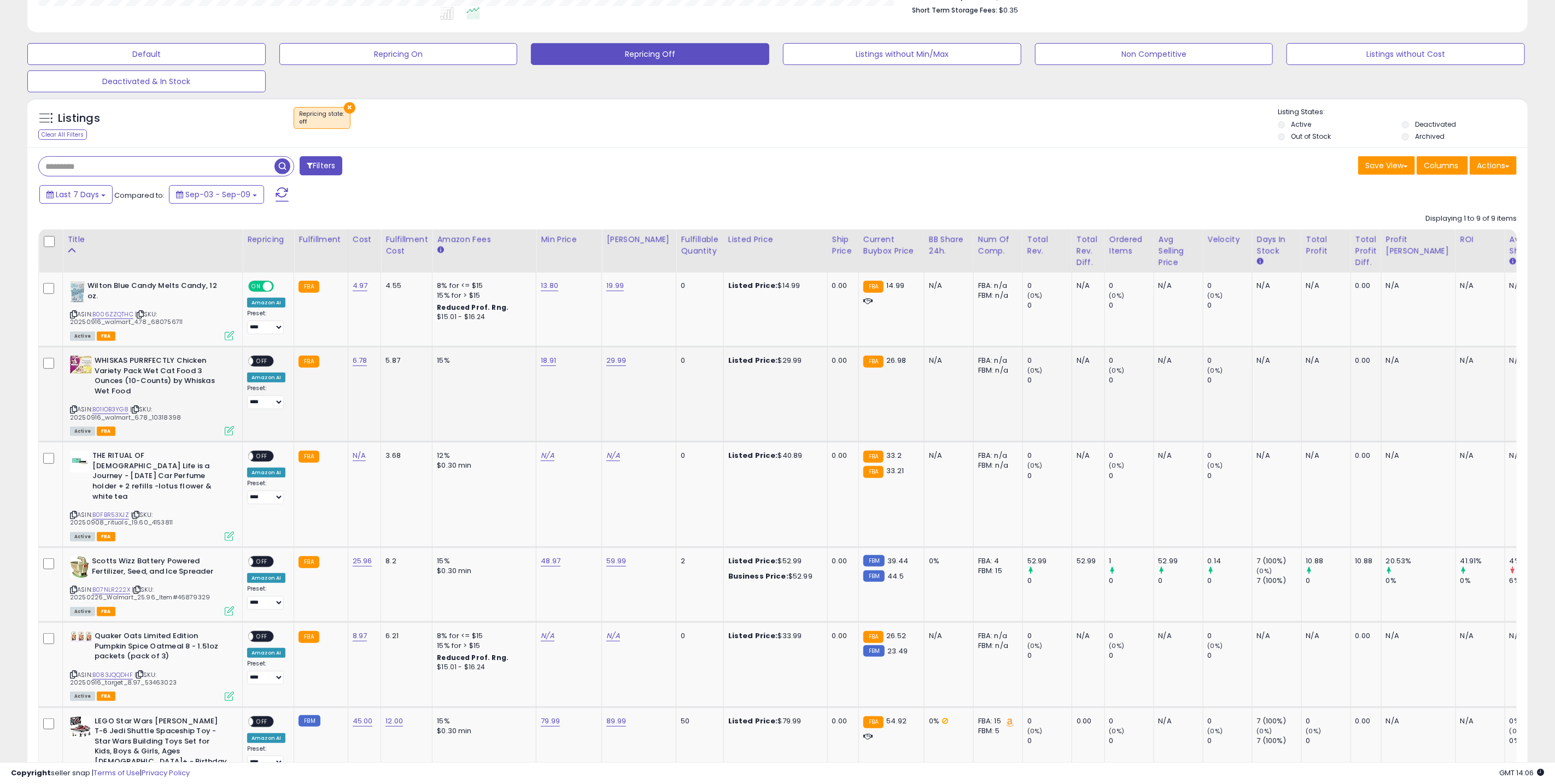
click at [262, 360] on span "OFF" at bounding box center [262, 361] width 17 height 9
click at [360, 455] on link "N/A" at bounding box center [359, 456] width 13 height 11
type input "****"
click button "submit" at bounding box center [389, 428] width 19 height 17
click at [113, 511] on link "B0FBR53XJZ" at bounding box center [110, 515] width 37 height 9
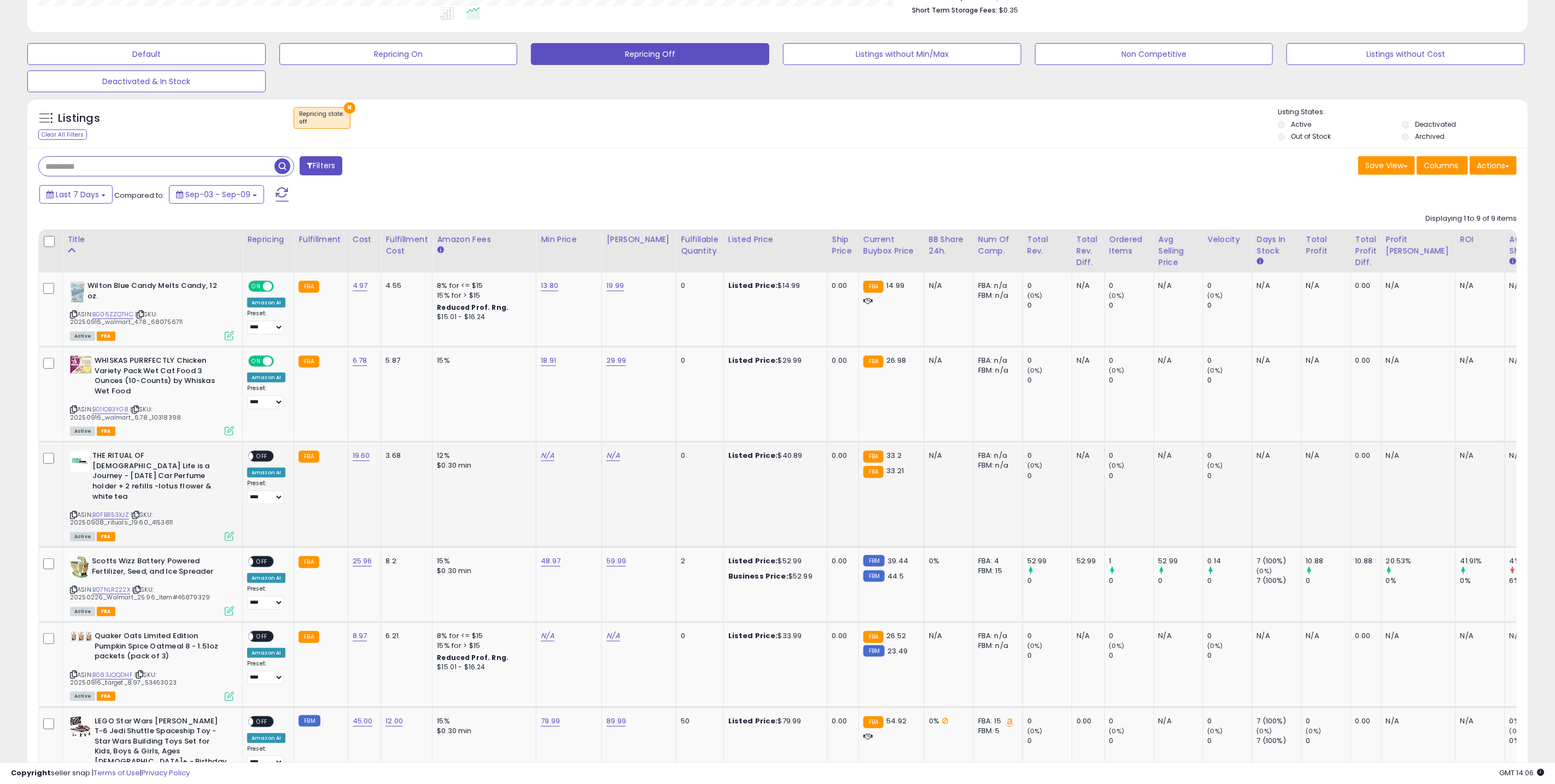
click at [544, 461] on td "N/A" at bounding box center [569, 495] width 66 height 106
click at [546, 458] on link "N/A" at bounding box center [547, 456] width 13 height 11
type input "****"
click button "submit" at bounding box center [577, 428] width 19 height 17
click at [610, 450] on td "N/A" at bounding box center [639, 495] width 75 height 106
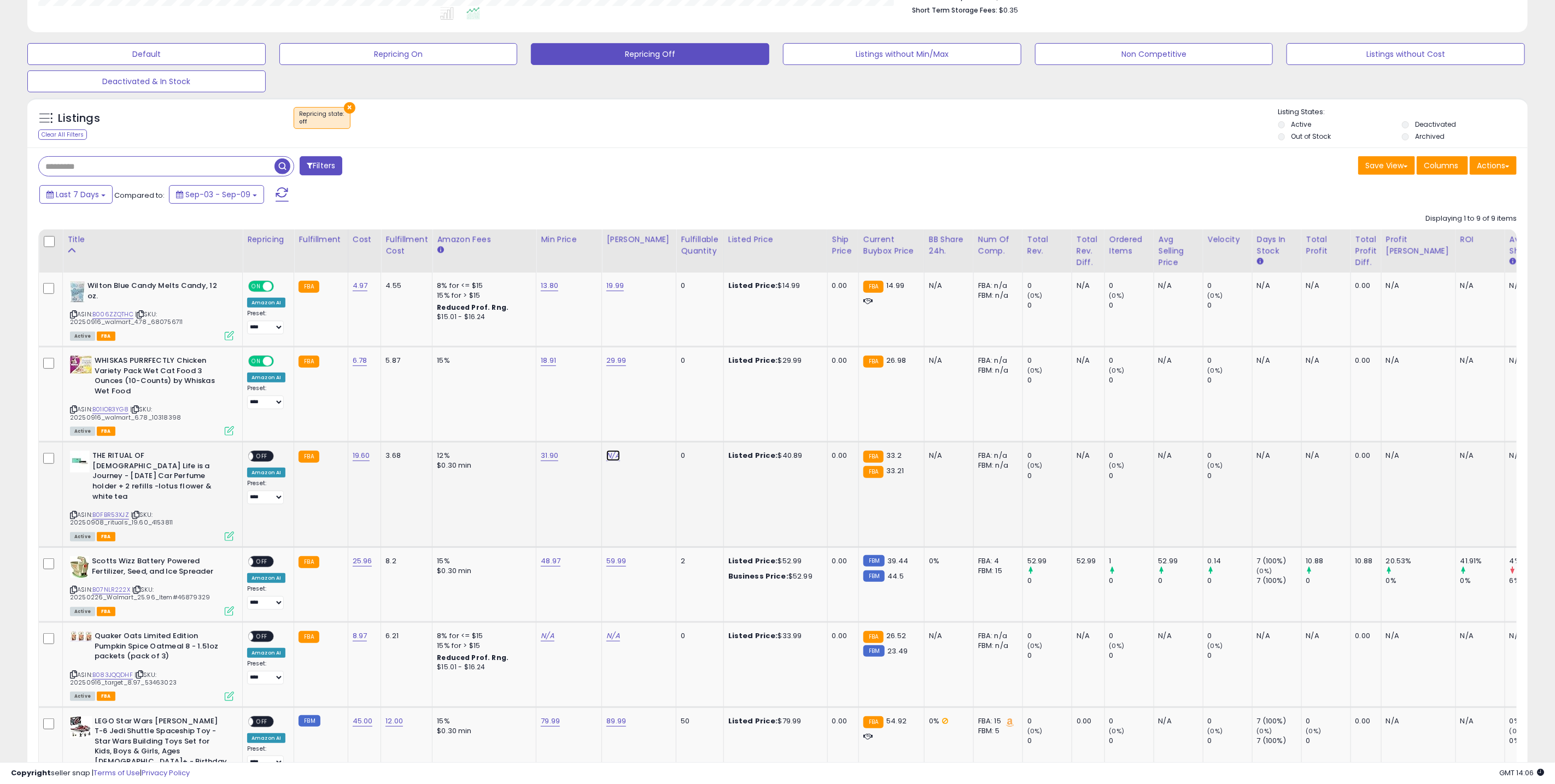
click at [611, 453] on link "N/A" at bounding box center [612, 456] width 13 height 11
type input "*****"
click button "submit" at bounding box center [643, 428] width 19 height 17
click at [266, 455] on span "OFF" at bounding box center [262, 456] width 17 height 9
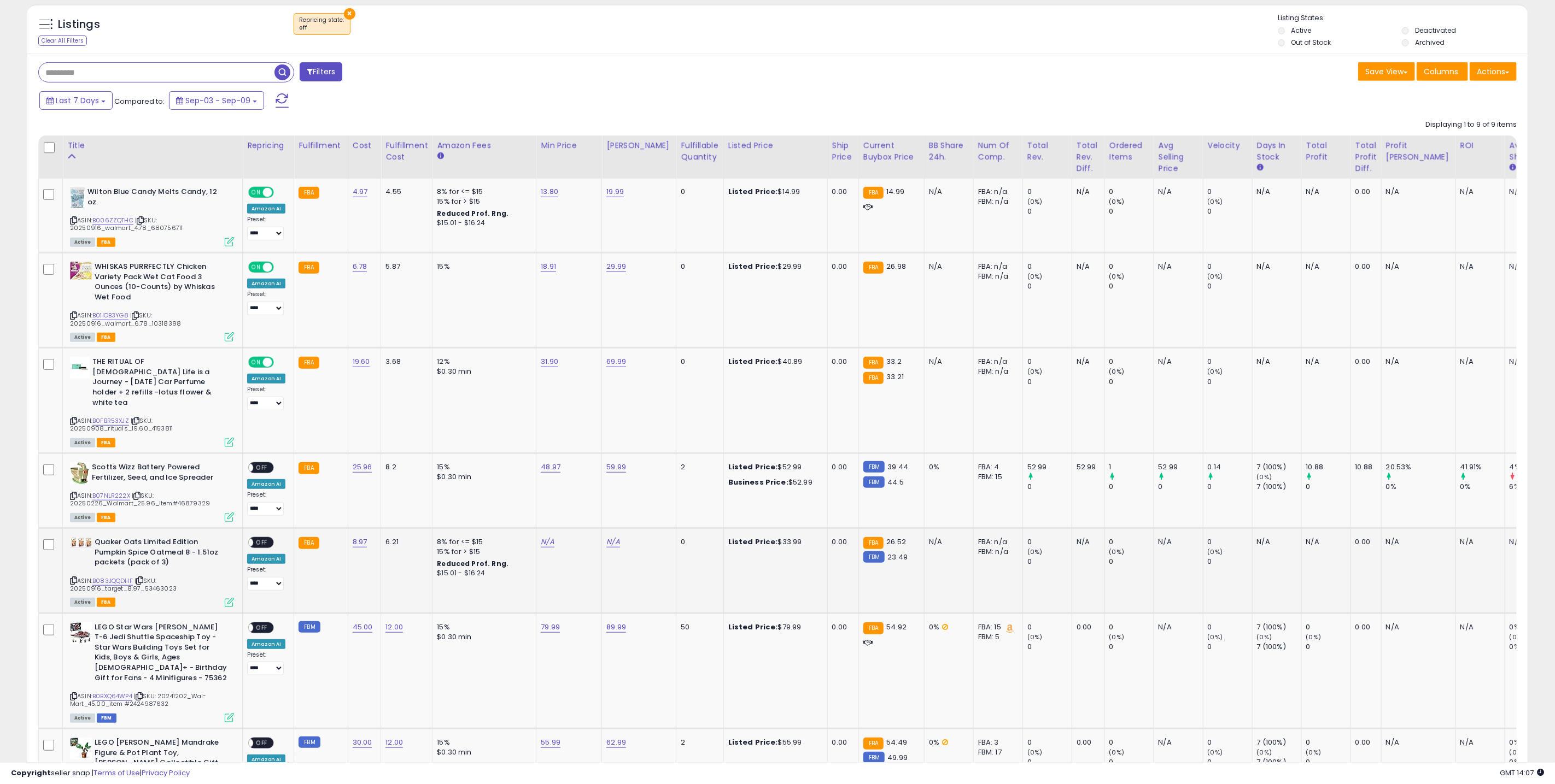
scroll to position [400, 0]
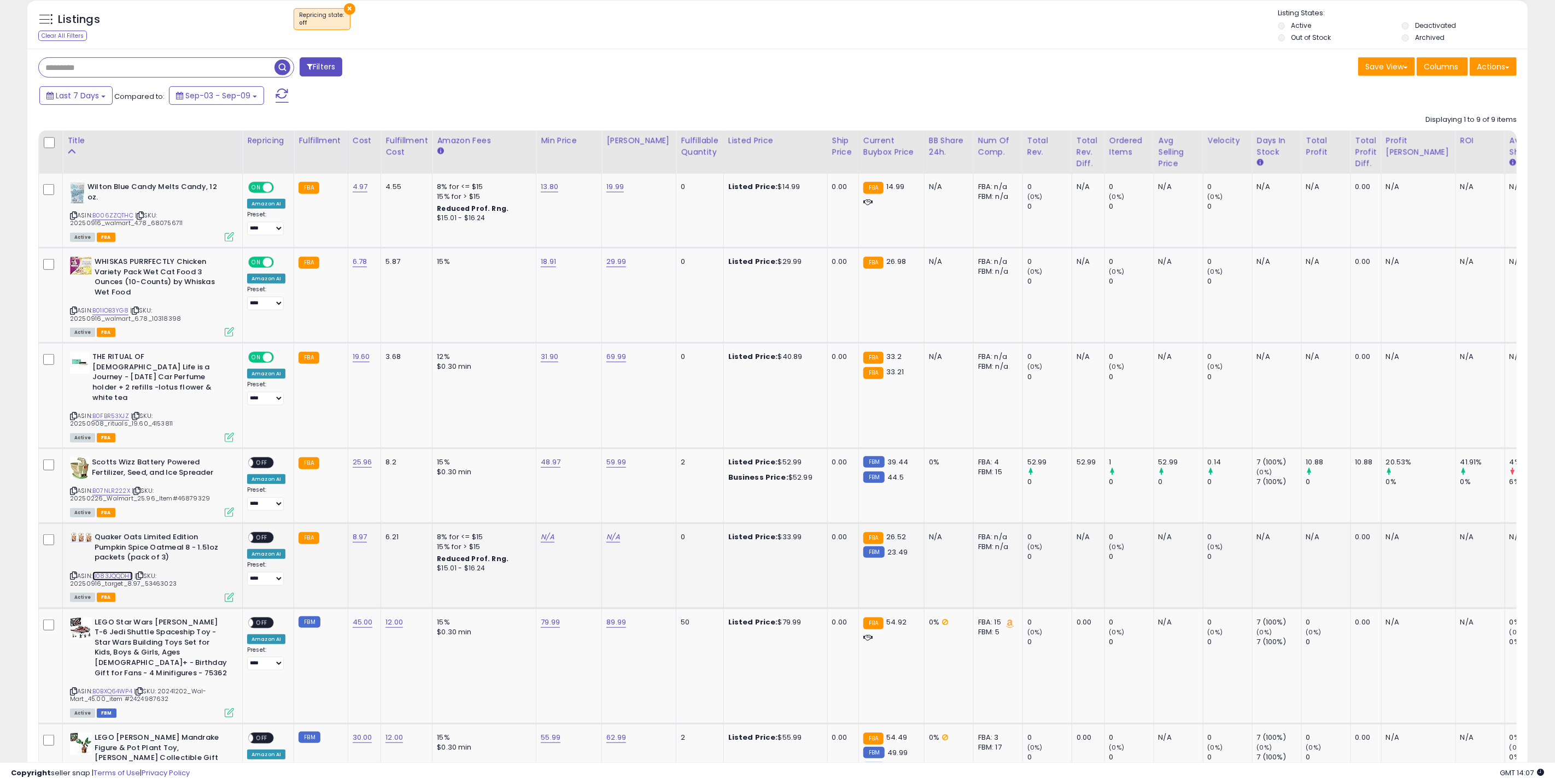
click at [115, 571] on link "B083JQQDHF" at bounding box center [113, 576] width 41 height 9
click at [542, 532] on link "N/A" at bounding box center [547, 538] width 13 height 11
type input "*****"
click button "submit" at bounding box center [577, 498] width 19 height 17
click at [606, 532] on link "N/A" at bounding box center [612, 538] width 13 height 11
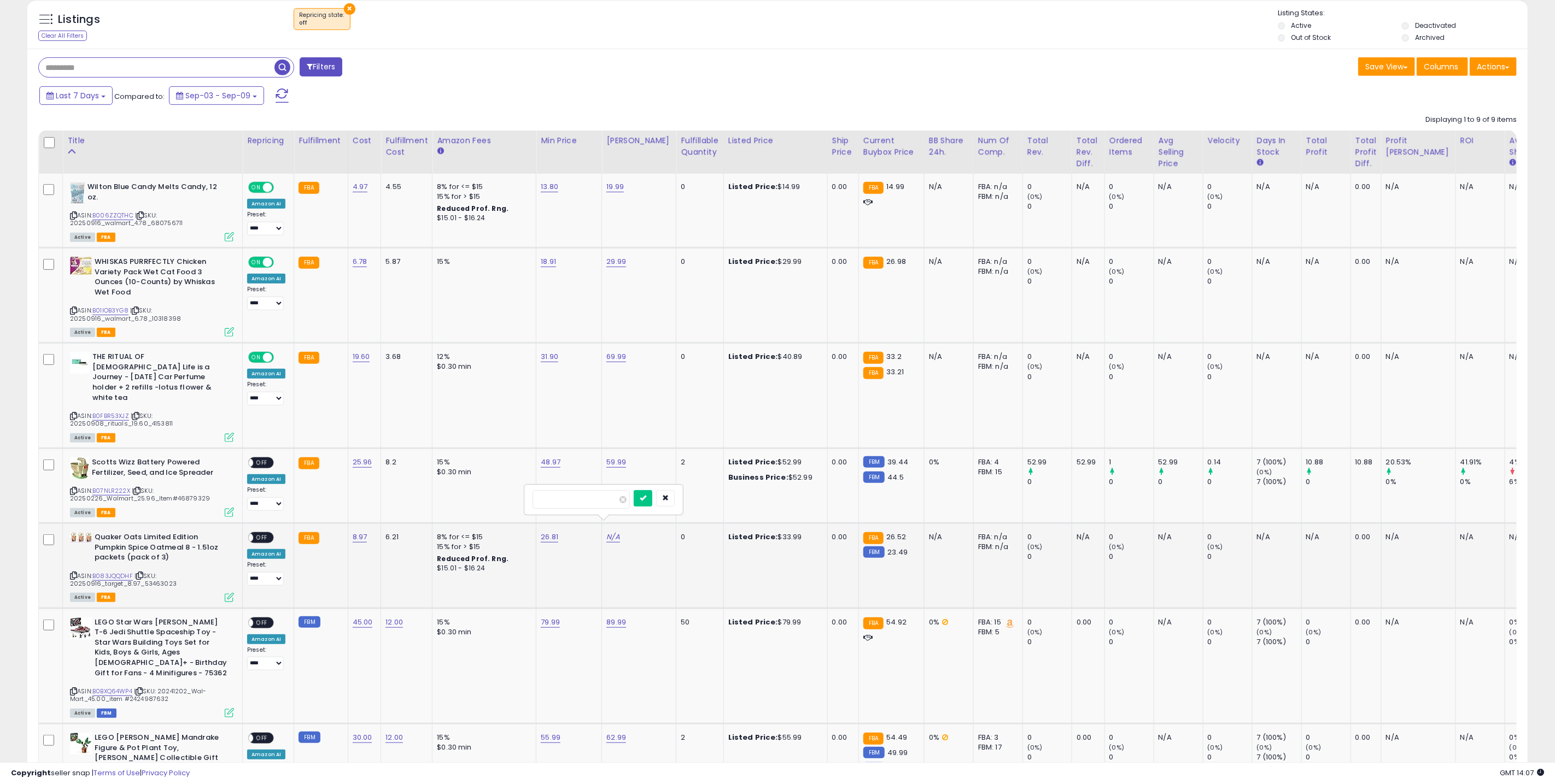
type input "*****"
click button "submit" at bounding box center [643, 498] width 19 height 17
click at [254, 524] on td "**********" at bounding box center [269, 567] width 51 height 86
click at [258, 533] on span "OFF" at bounding box center [262, 538] width 17 height 9
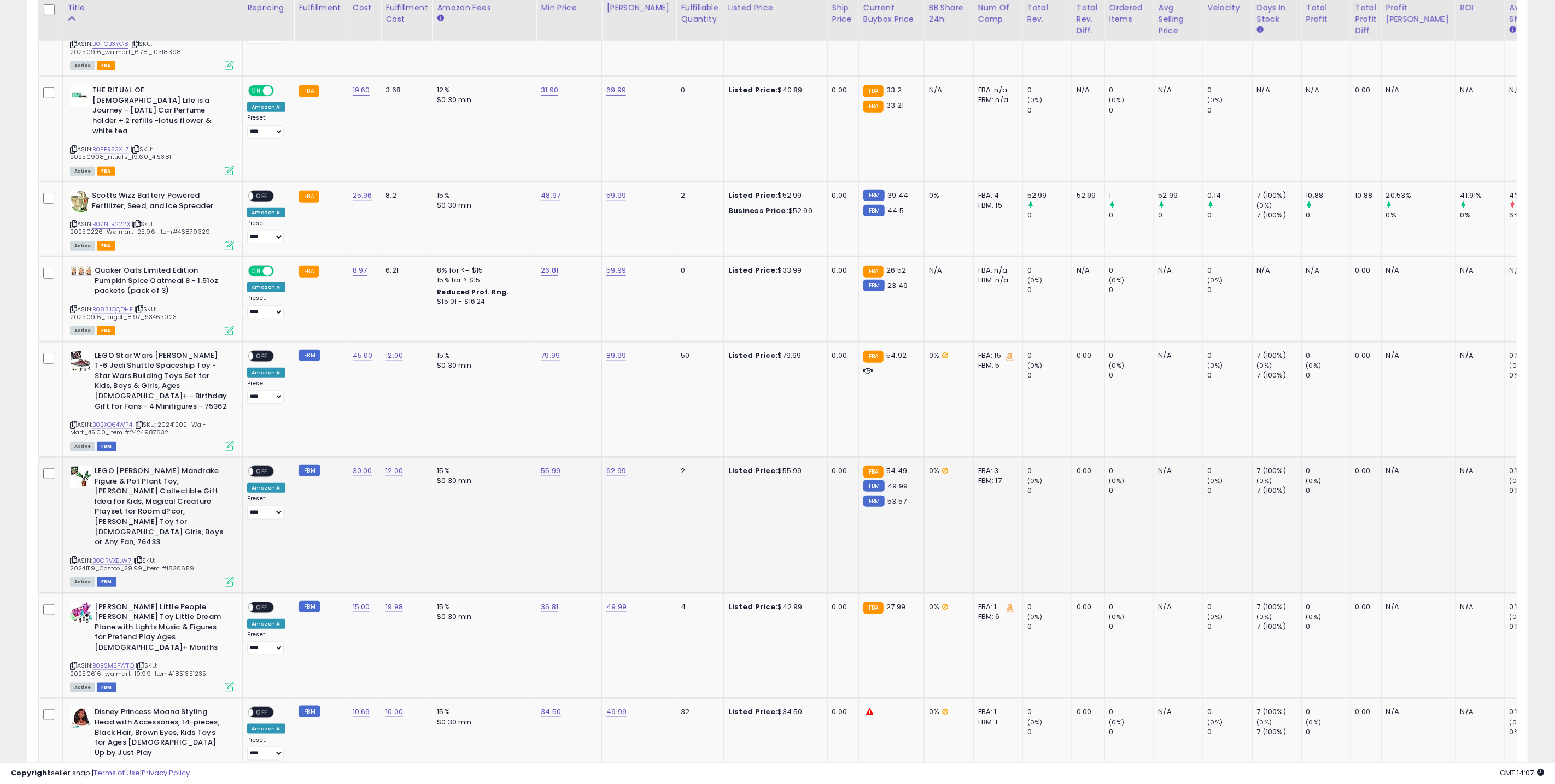
scroll to position [707, 0]
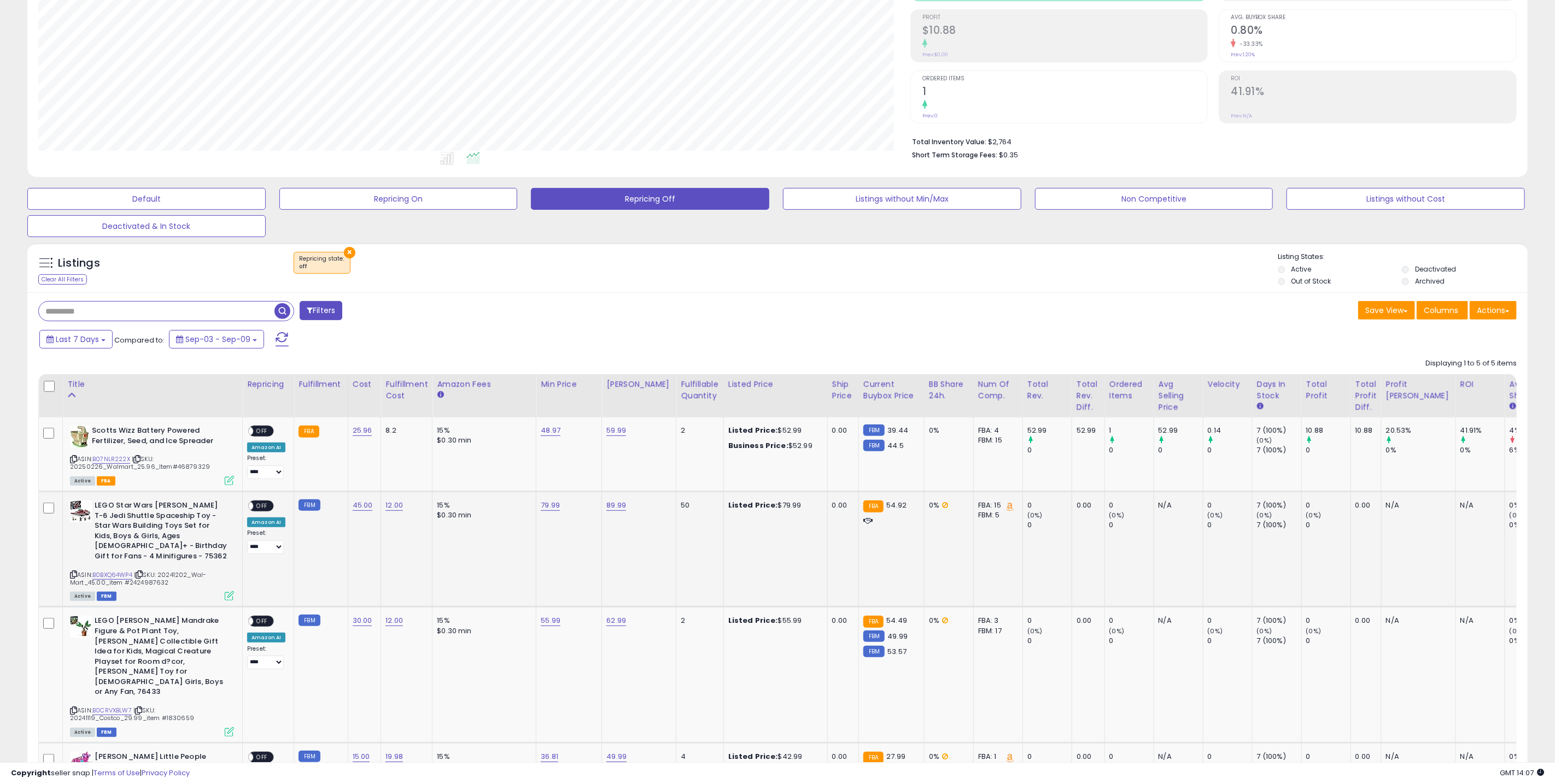
scroll to position [358, 0]
